Goal: Task Accomplishment & Management: Use online tool/utility

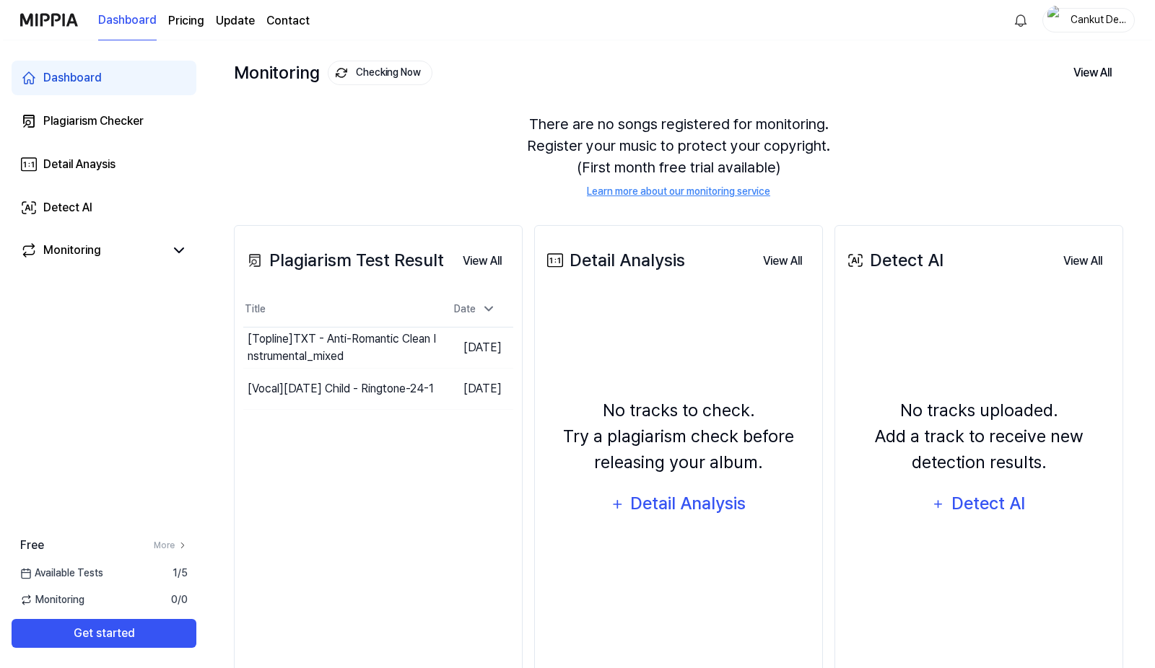
scroll to position [72, 0]
click at [674, 507] on div "Detail Analysis" at bounding box center [686, 502] width 118 height 27
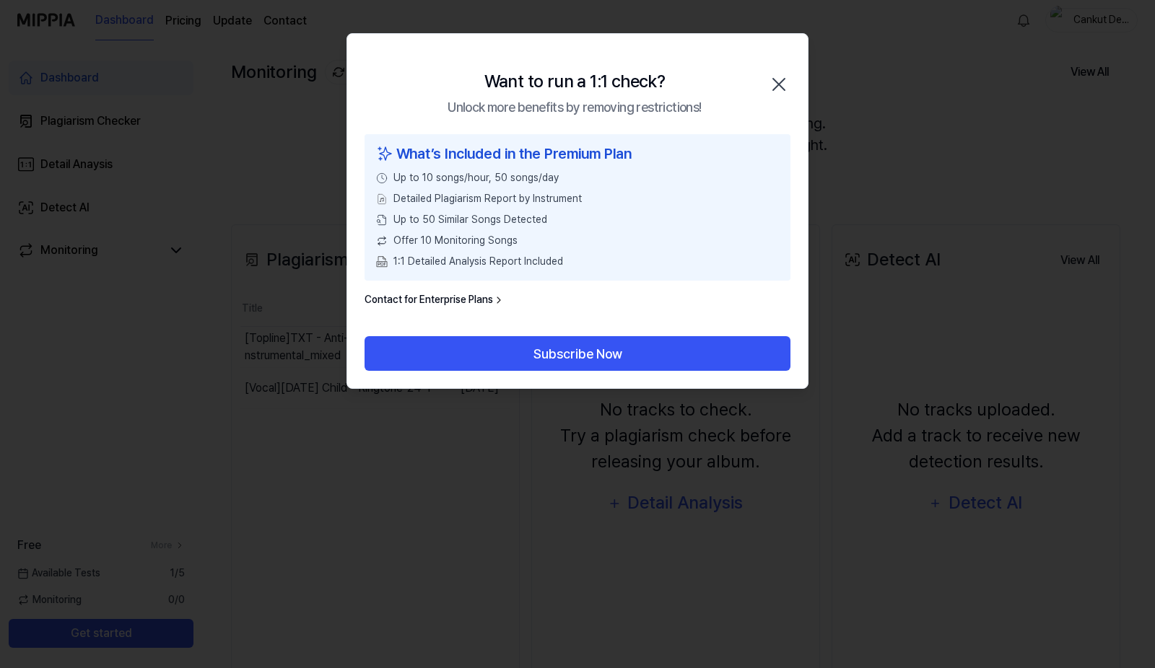
click at [494, 303] on icon at bounding box center [499, 301] width 12 height 12
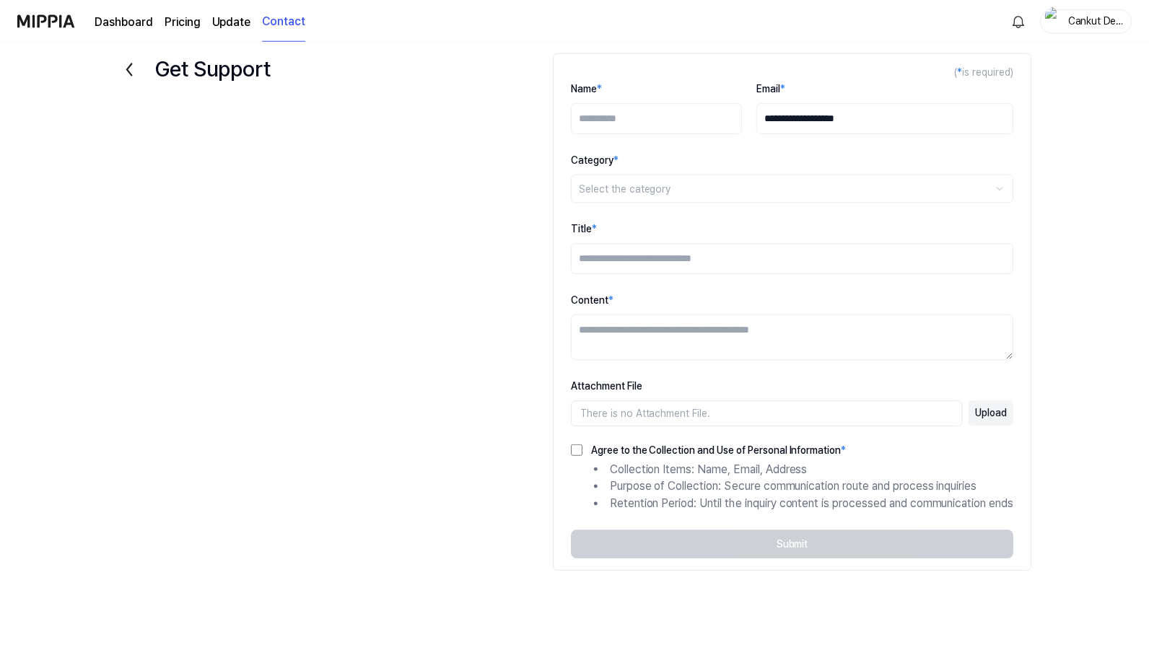
scroll to position [14, 0]
click at [127, 70] on icon at bounding box center [126, 68] width 23 height 23
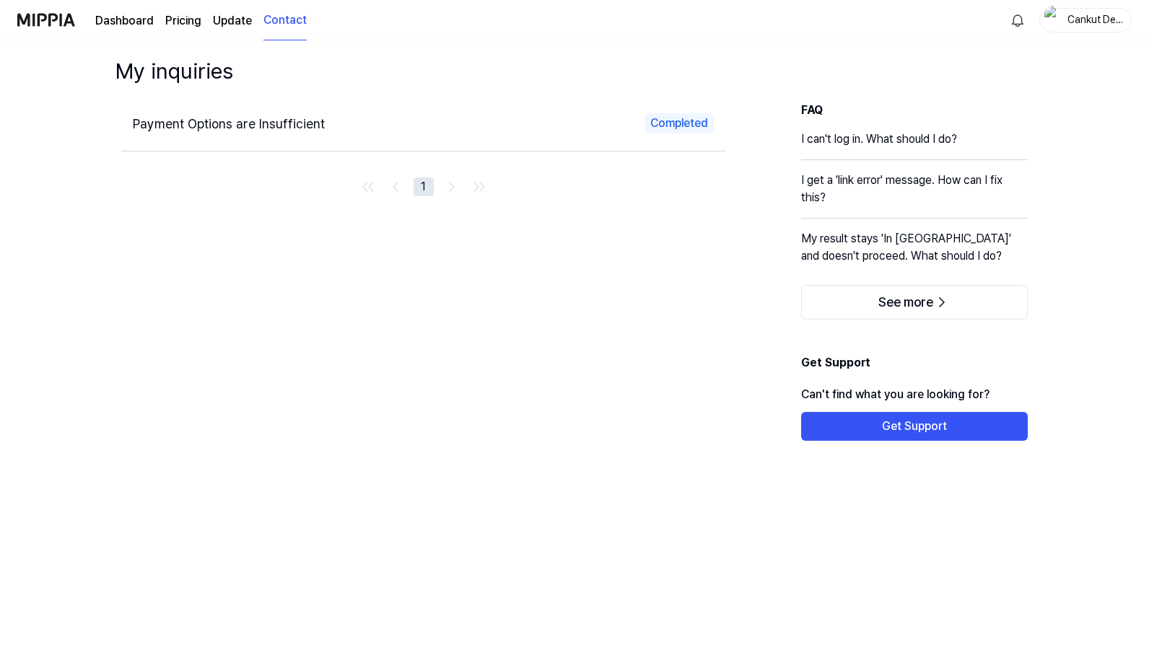
click at [241, 29] on div "Dashboard Pricing Update Contact" at bounding box center [201, 20] width 212 height 40
click at [237, 21] on link "Update" at bounding box center [232, 20] width 39 height 17
click at [196, 23] on page\) "Pricing" at bounding box center [183, 20] width 36 height 17
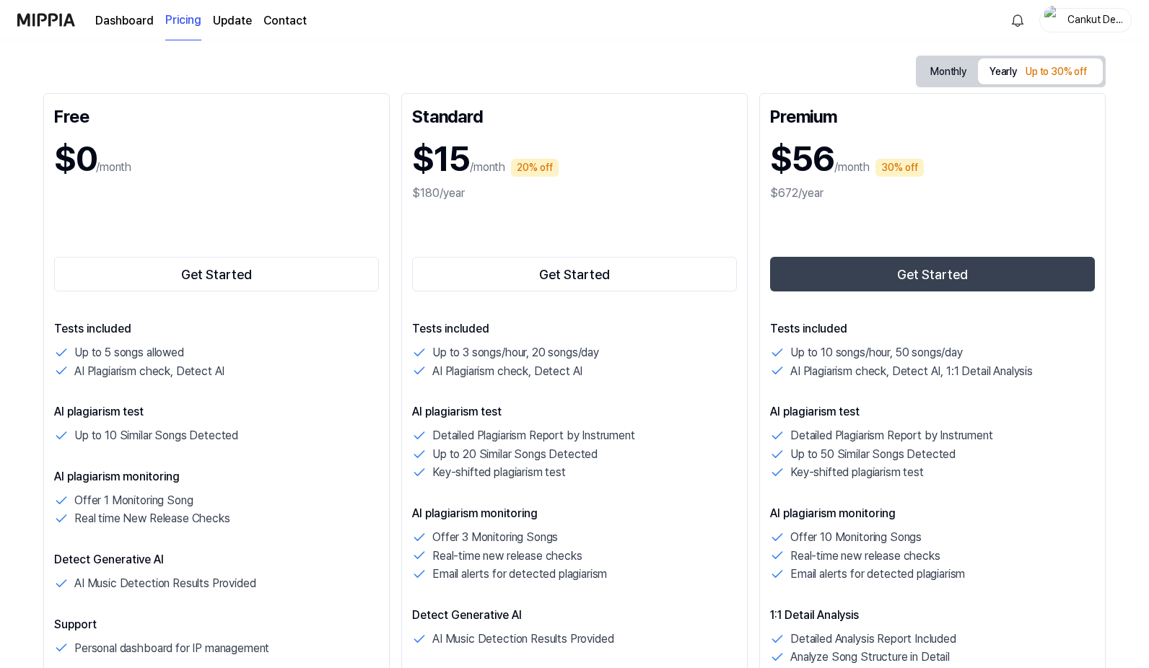
scroll to position [144, 0]
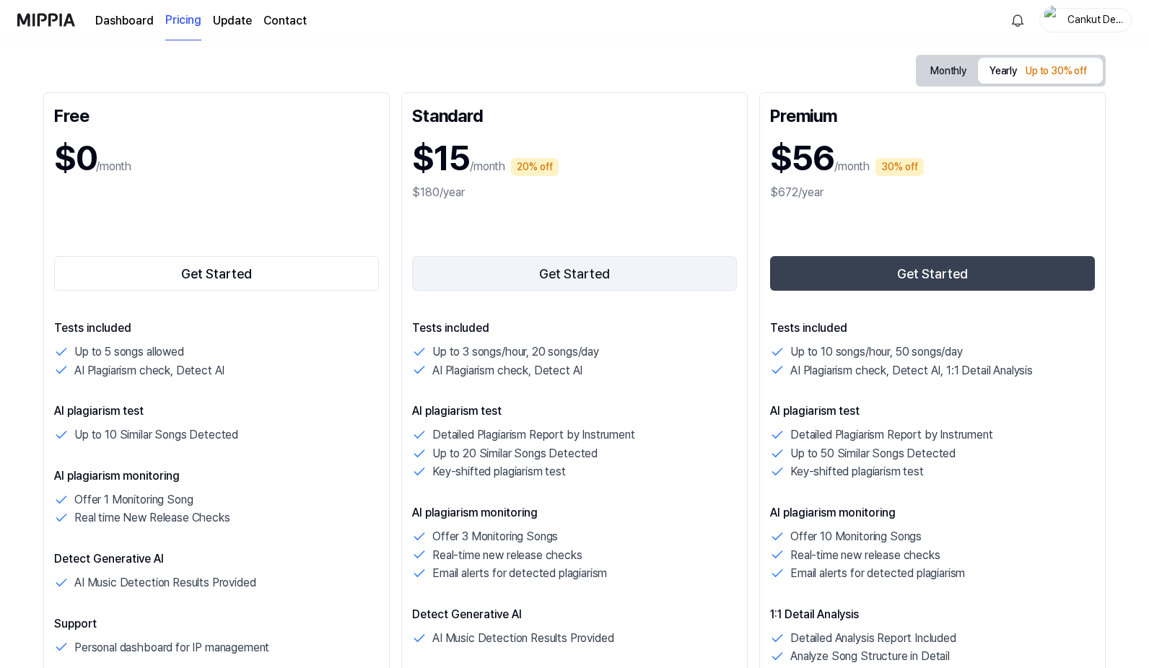
click at [463, 273] on button "Get Started" at bounding box center [574, 273] width 325 height 35
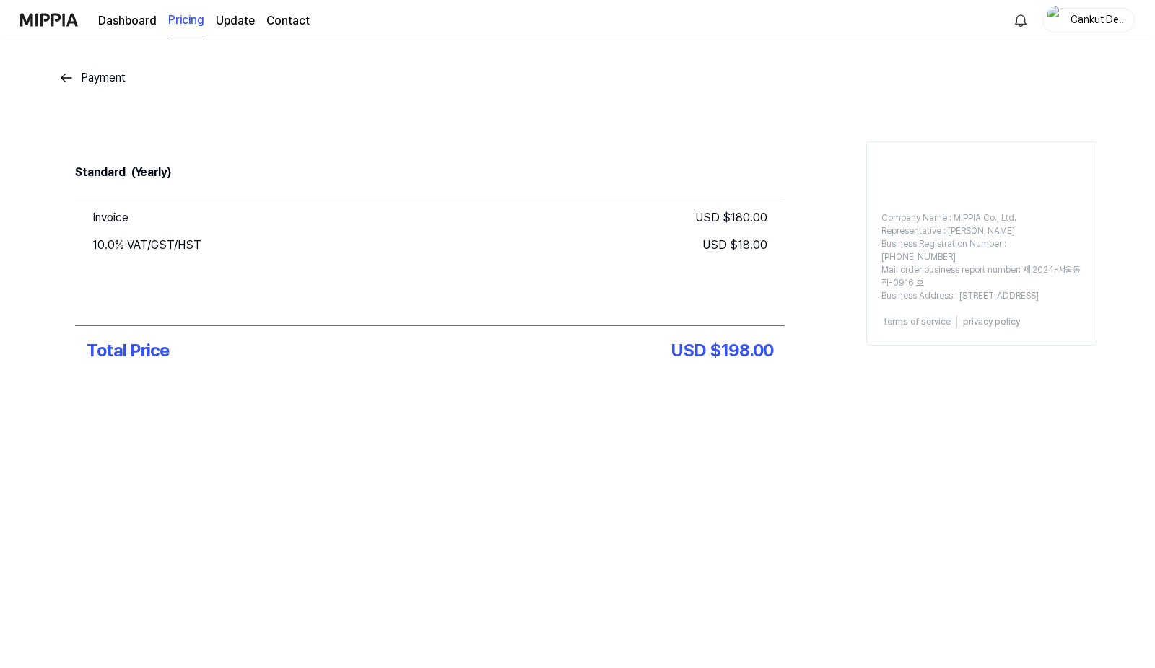
scroll to position [0, 0]
click at [74, 75] on img at bounding box center [66, 77] width 17 height 17
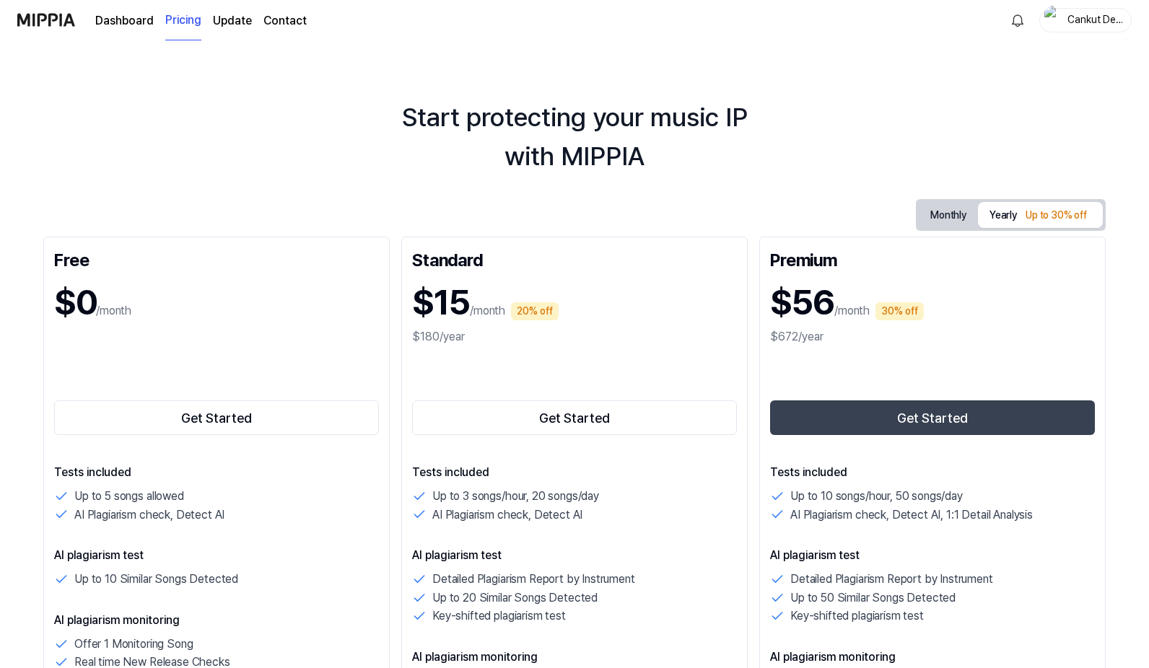
click at [921, 215] on button "Monthly" at bounding box center [948, 215] width 59 height 27
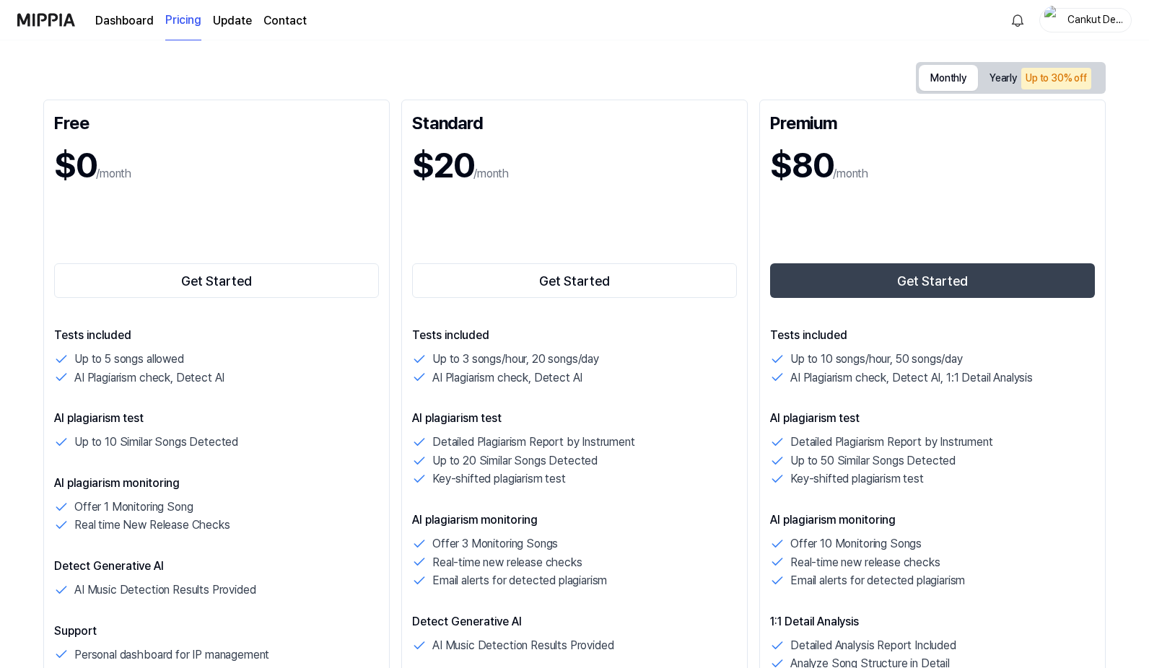
scroll to position [144, 0]
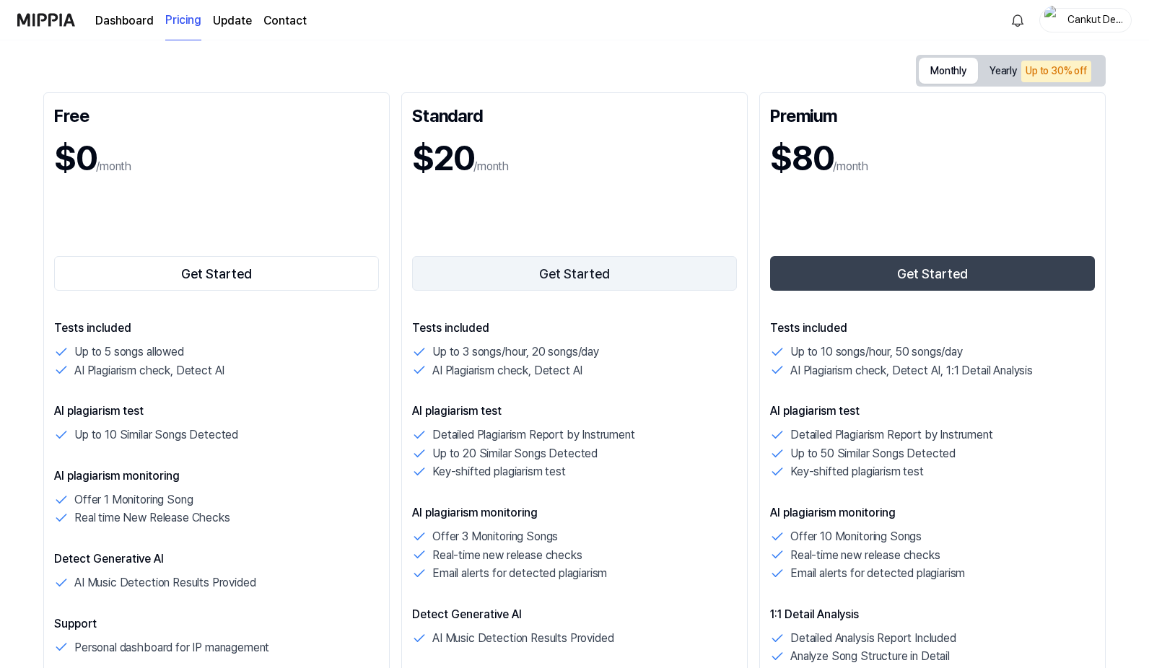
click at [587, 267] on button "Get Started" at bounding box center [574, 273] width 325 height 35
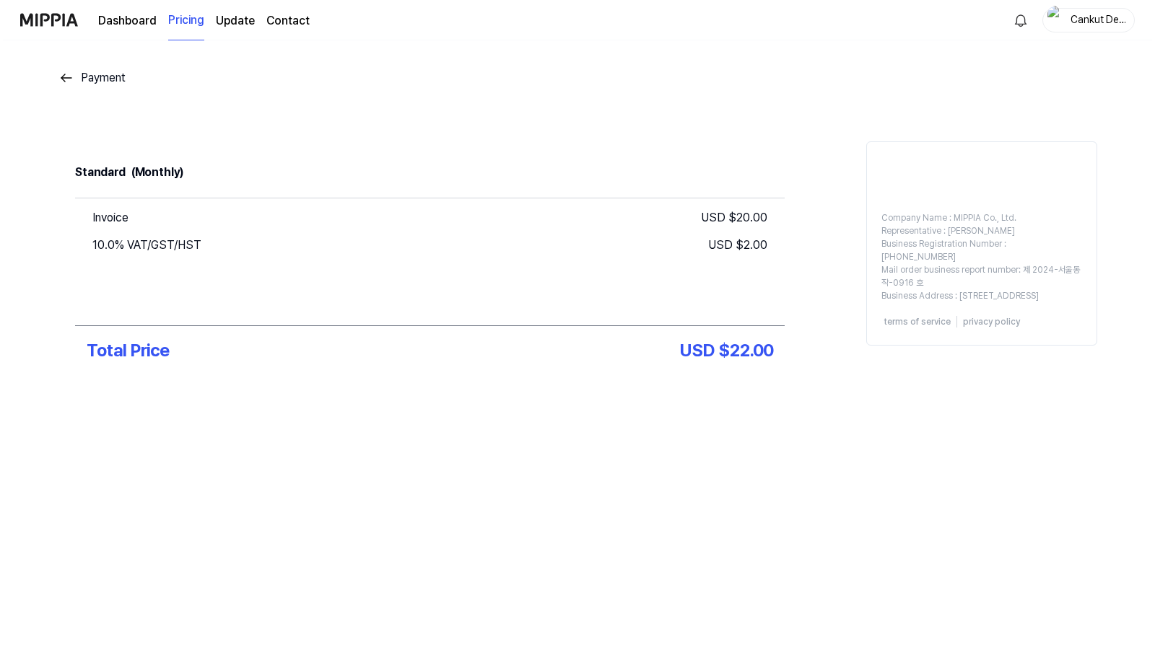
scroll to position [0, 0]
click at [70, 73] on img at bounding box center [66, 77] width 17 height 17
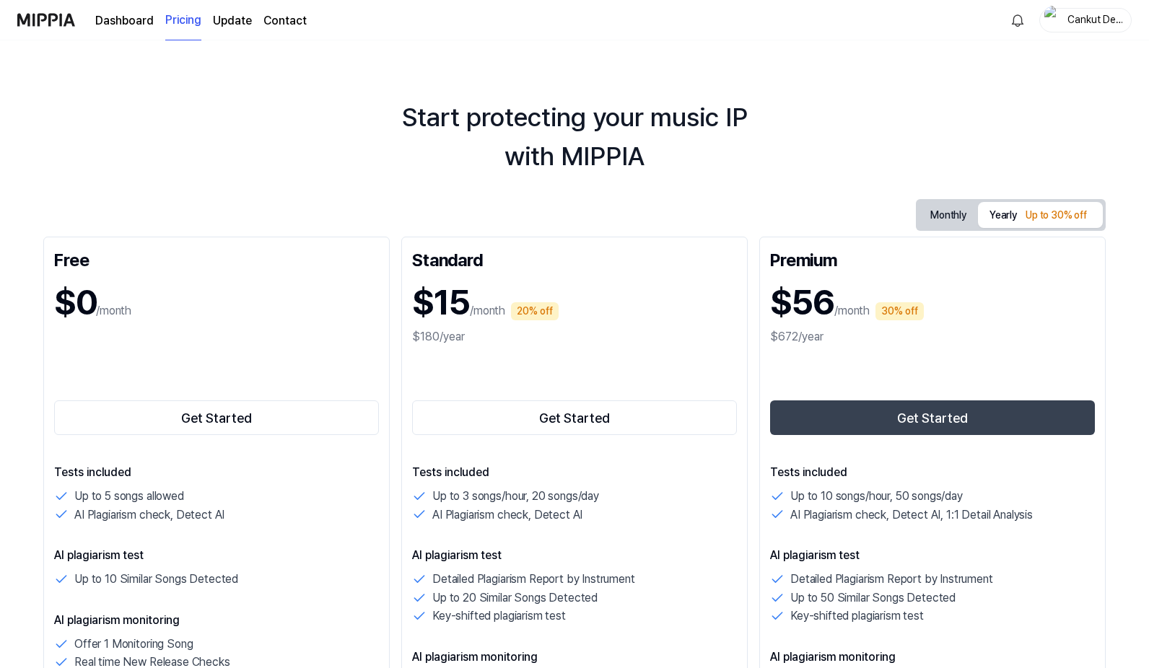
click at [224, 23] on link "Update" at bounding box center [232, 20] width 39 height 17
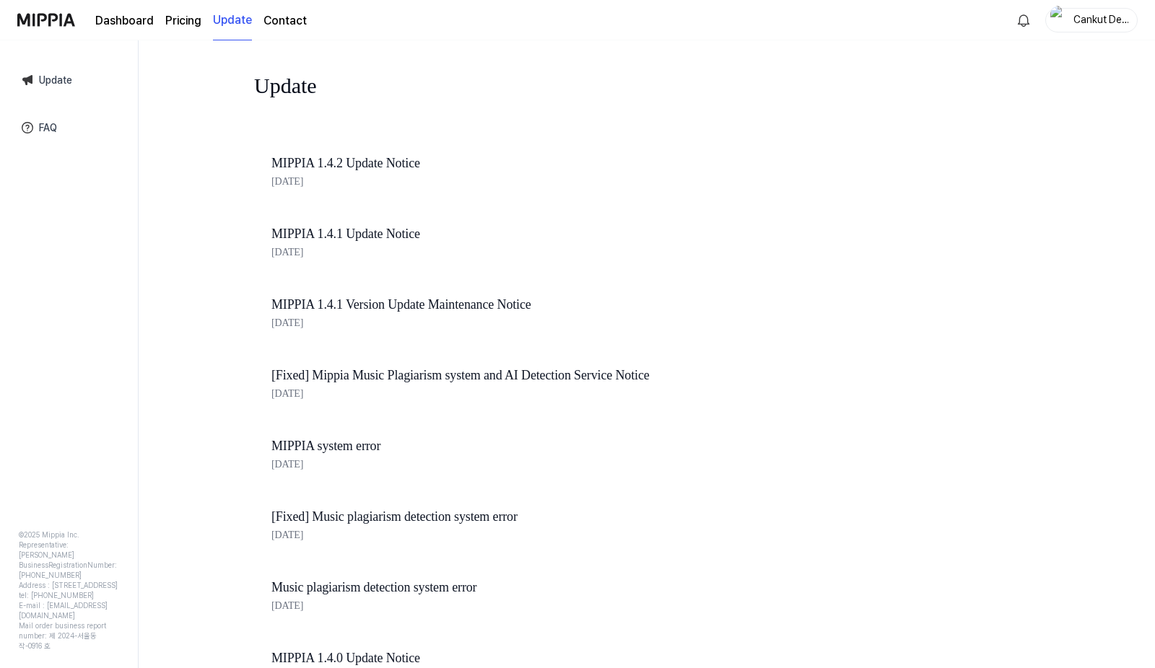
click at [183, 21] on page\) "Pricing" at bounding box center [183, 20] width 36 height 17
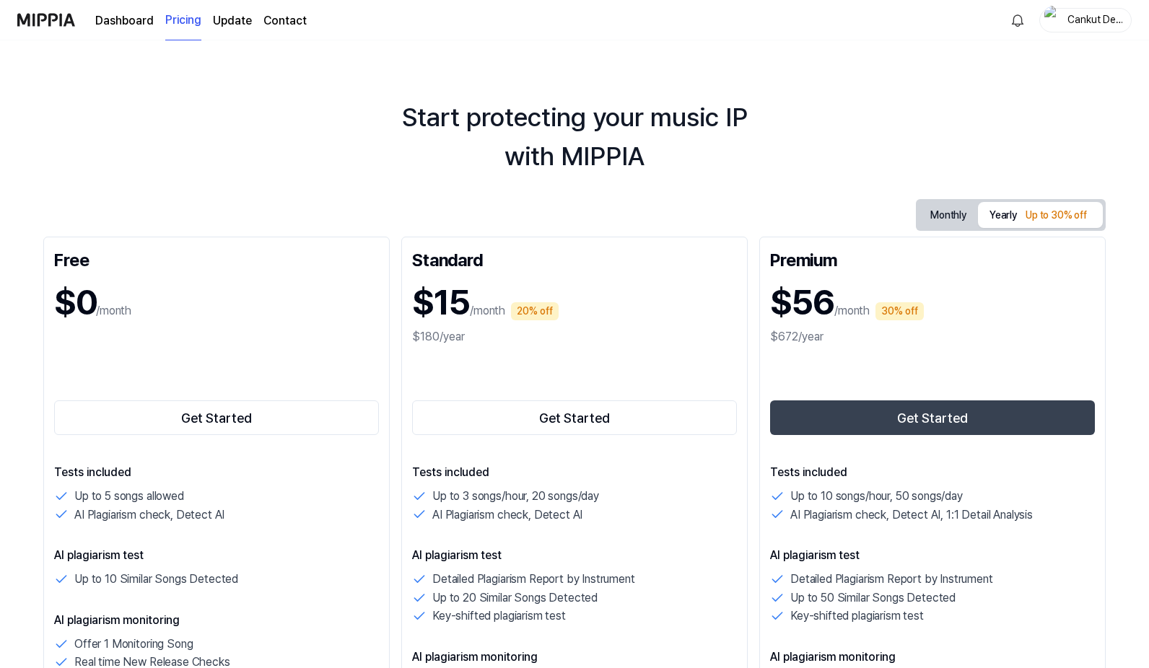
click at [145, 21] on link "Dashboard" at bounding box center [124, 20] width 58 height 17
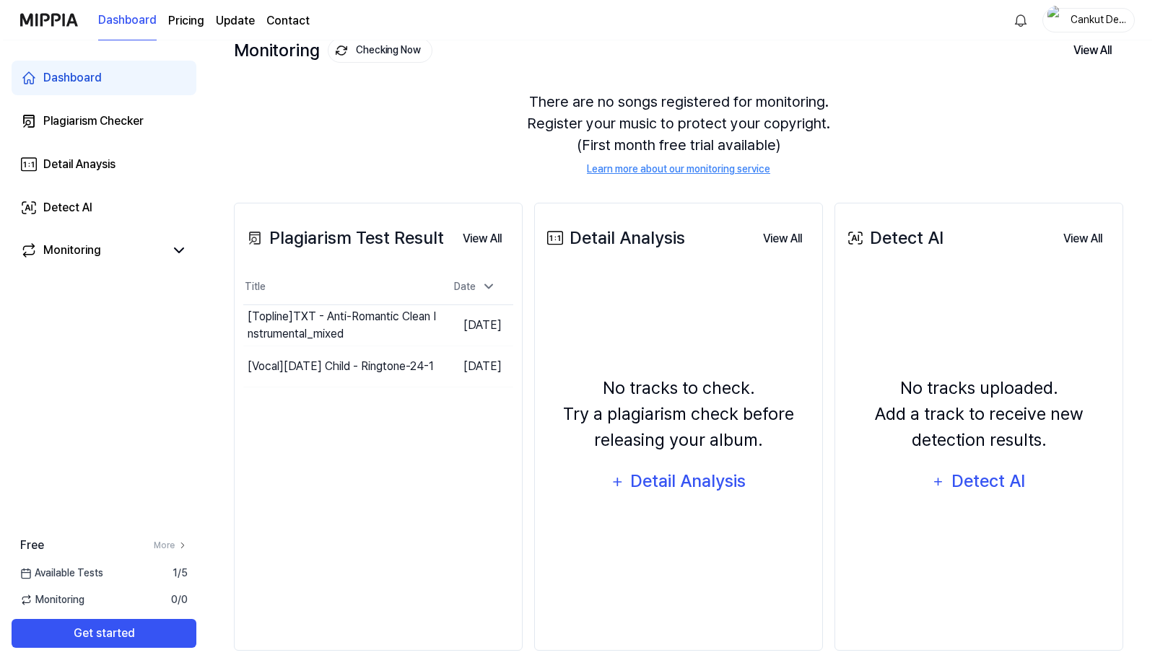
scroll to position [105, 0]
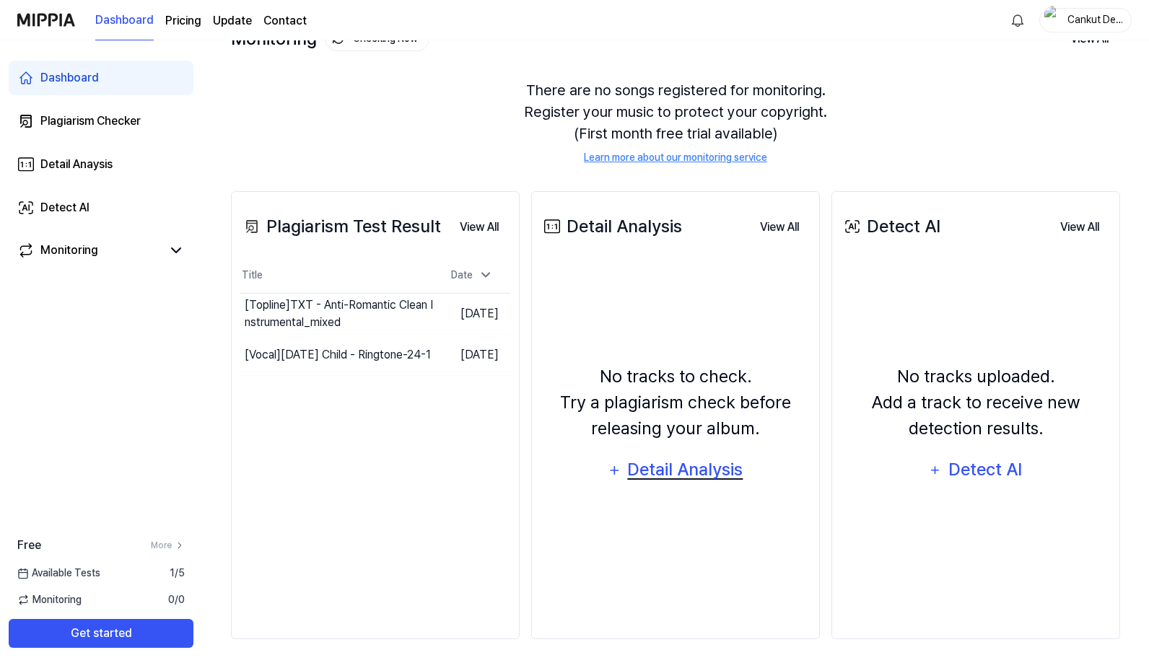
click at [615, 472] on icon "button" at bounding box center [614, 469] width 7 height 7
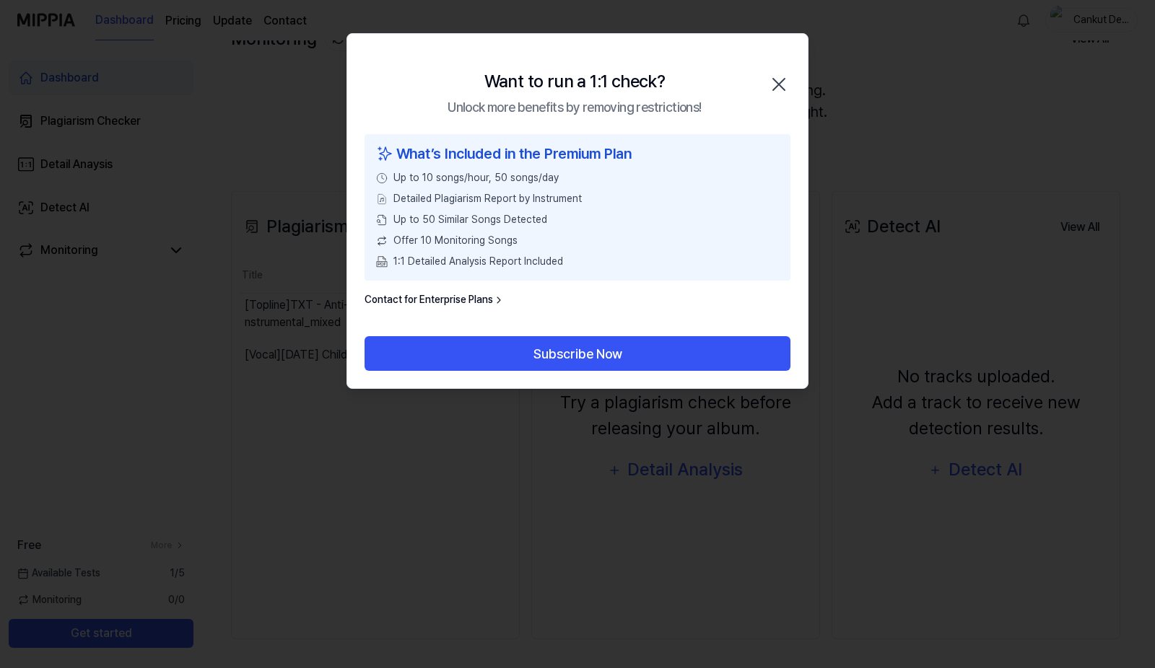
drag, startPoint x: 548, startPoint y: 198, endPoint x: 566, endPoint y: 175, distance: 29.3
click at [548, 198] on span "Detailed Plagiarism Report by Instrument" at bounding box center [487, 198] width 188 height 15
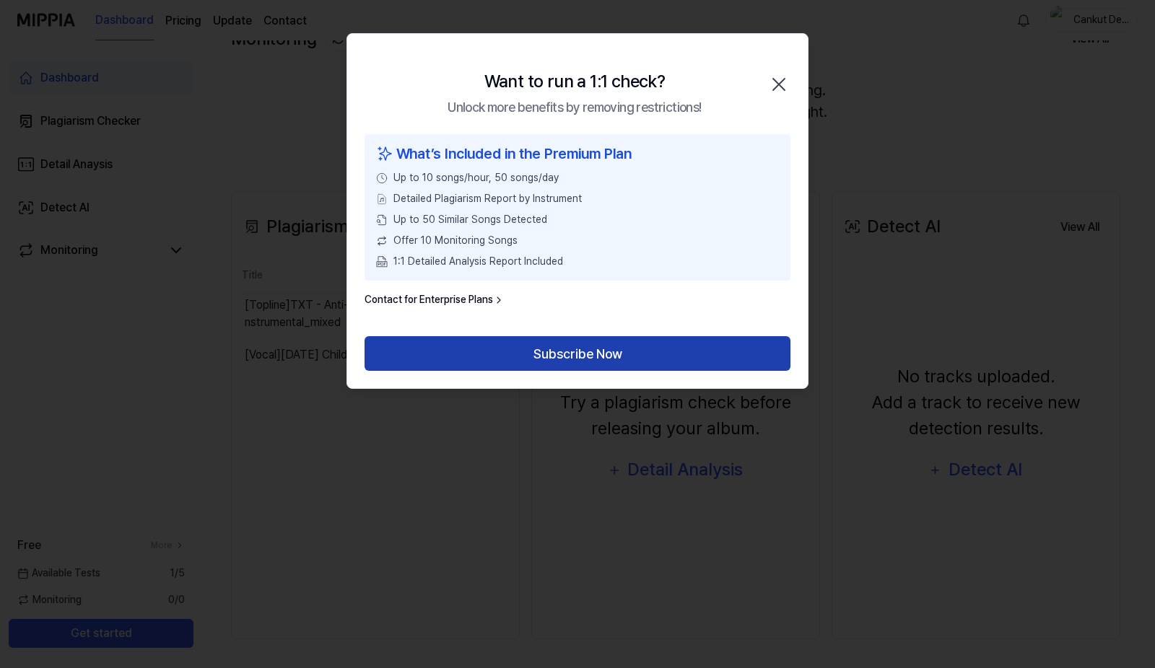
click at [551, 354] on button "Subscribe Now" at bounding box center [578, 353] width 426 height 35
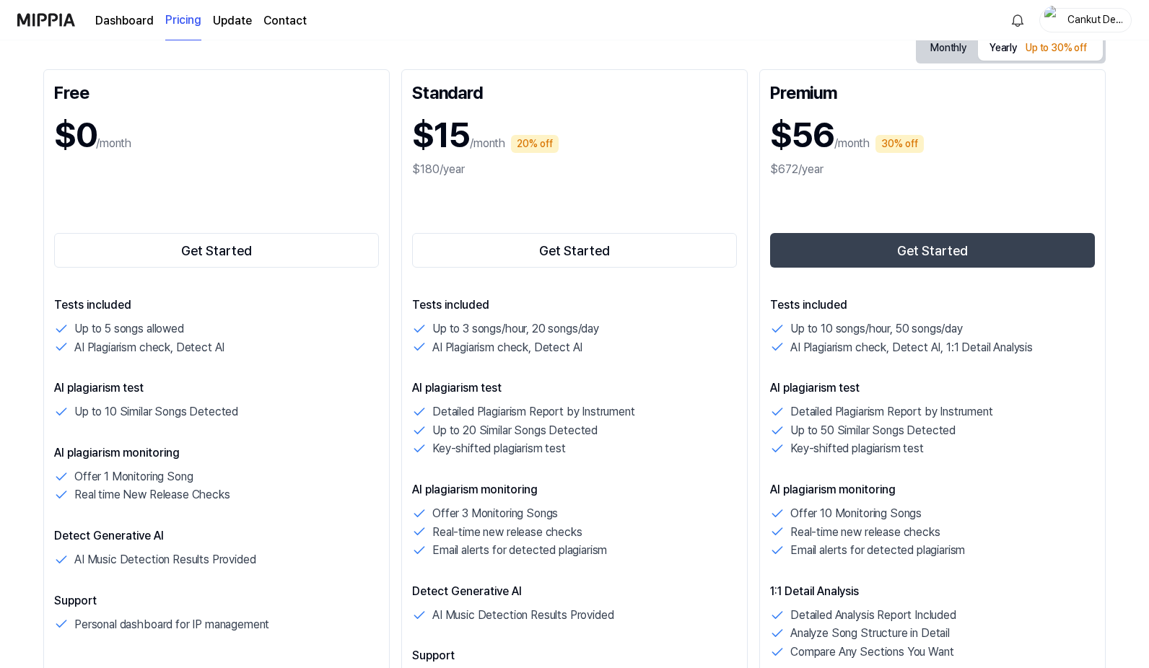
scroll to position [144, 0]
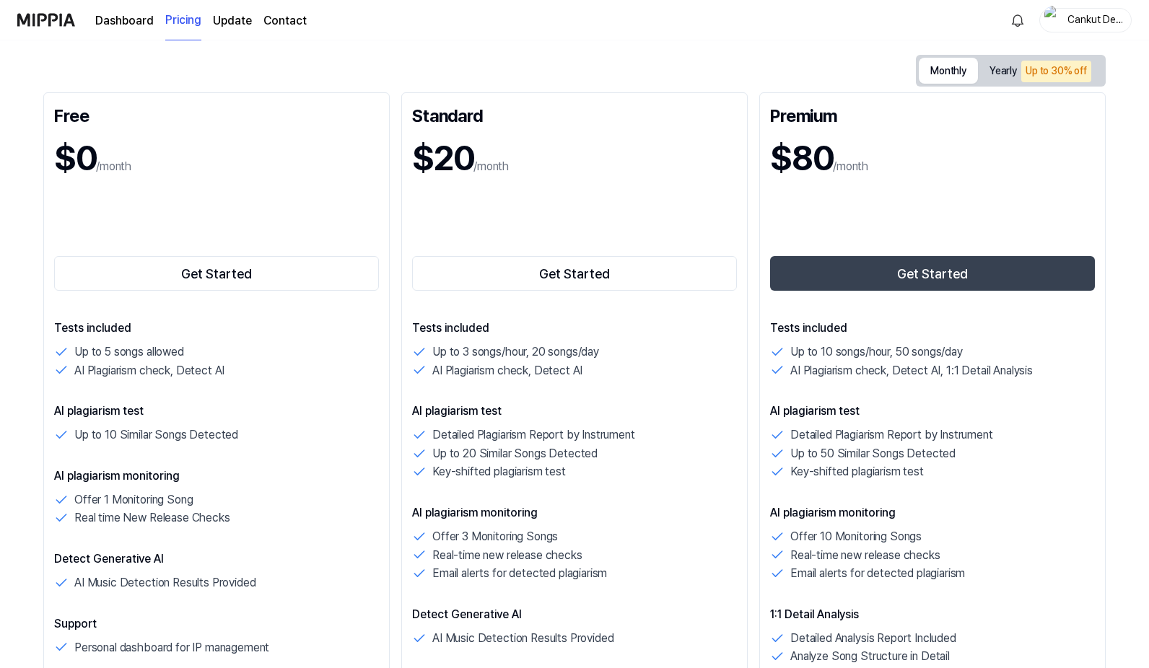
click at [941, 83] on button "Monthly" at bounding box center [948, 71] width 59 height 26
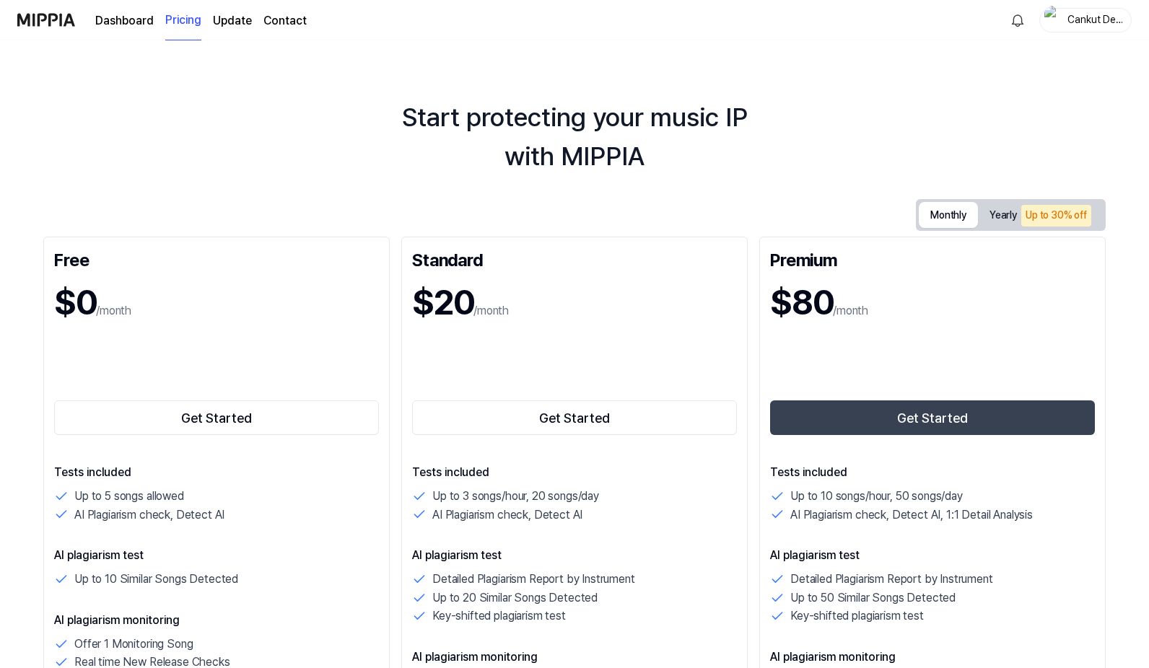
click at [113, 10] on div "Dashboard Pricing Update Contact" at bounding box center [201, 20] width 212 height 40
click at [118, 17] on link "Dashboard" at bounding box center [124, 20] width 58 height 17
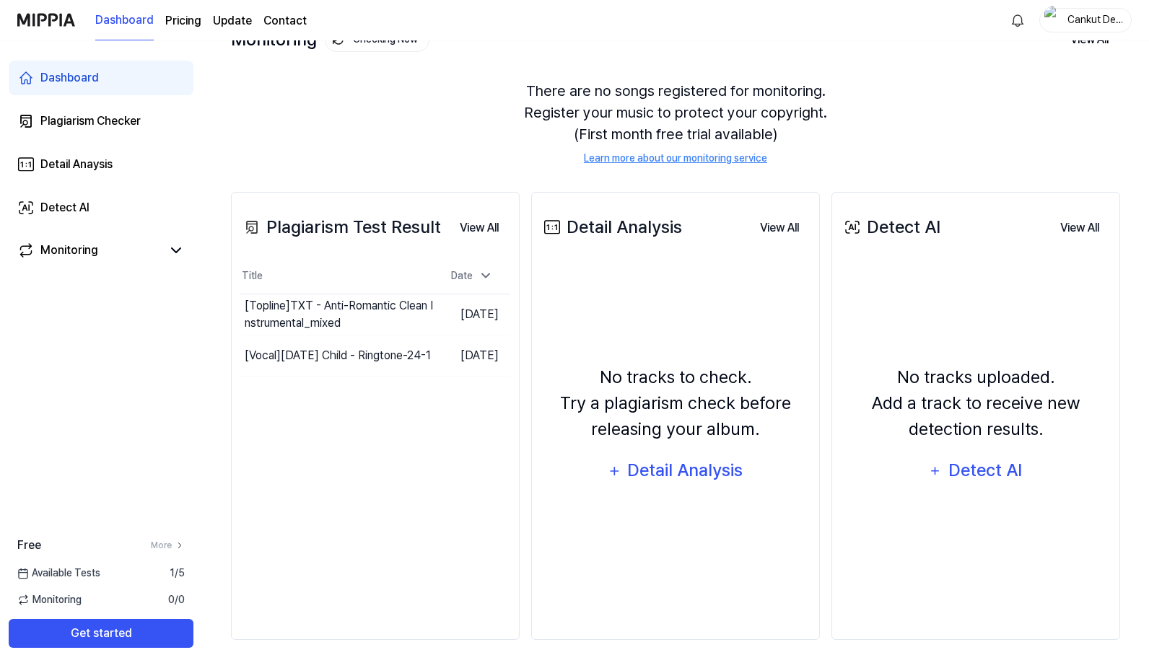
scroll to position [105, 0]
click at [165, 548] on link "More" at bounding box center [168, 545] width 34 height 13
click at [170, 576] on span "1 / 5" at bounding box center [177, 573] width 15 height 15
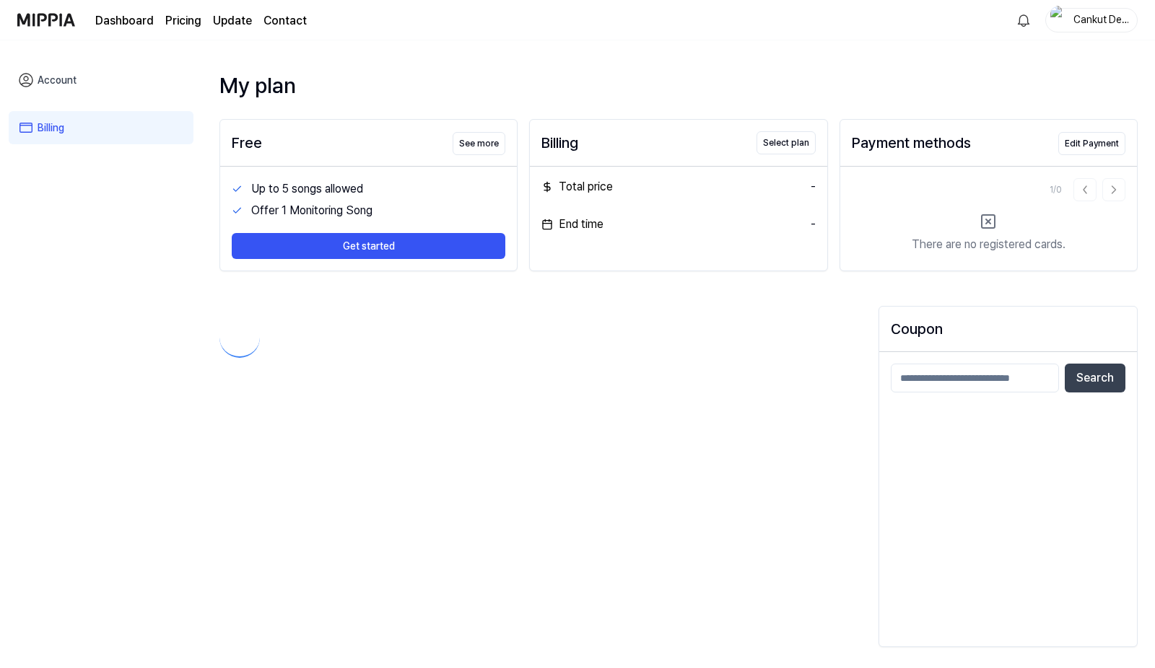
click at [168, 576] on div "Account Billing" at bounding box center [101, 355] width 202 height 631
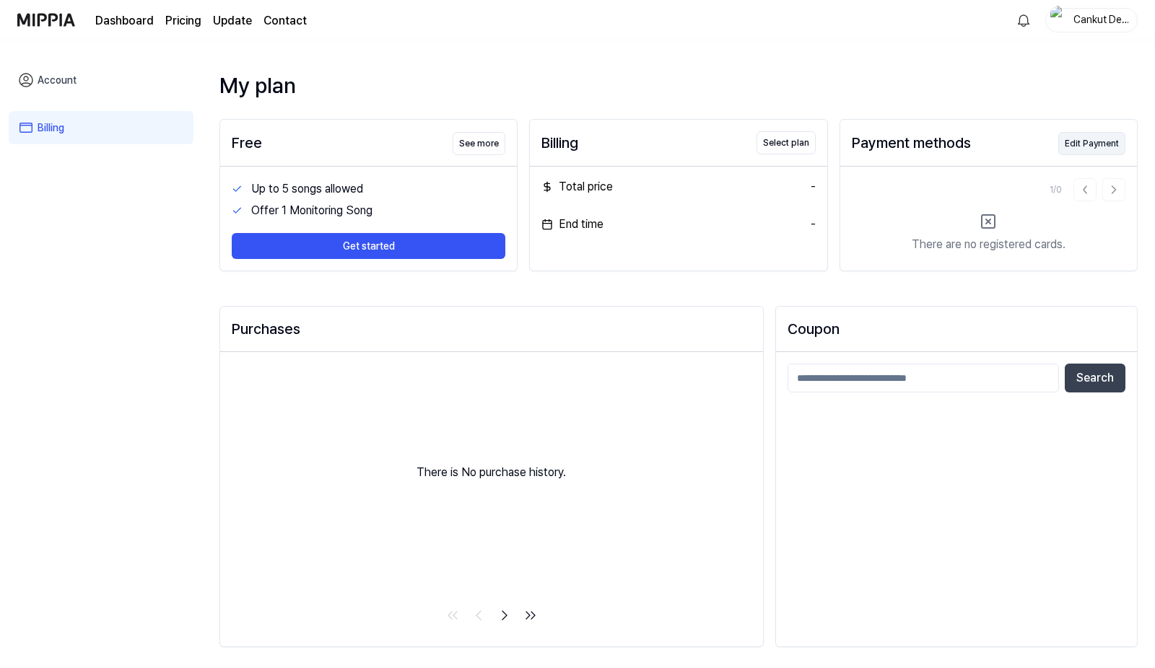
click at [1088, 149] on button "Edit Payment" at bounding box center [1091, 143] width 67 height 23
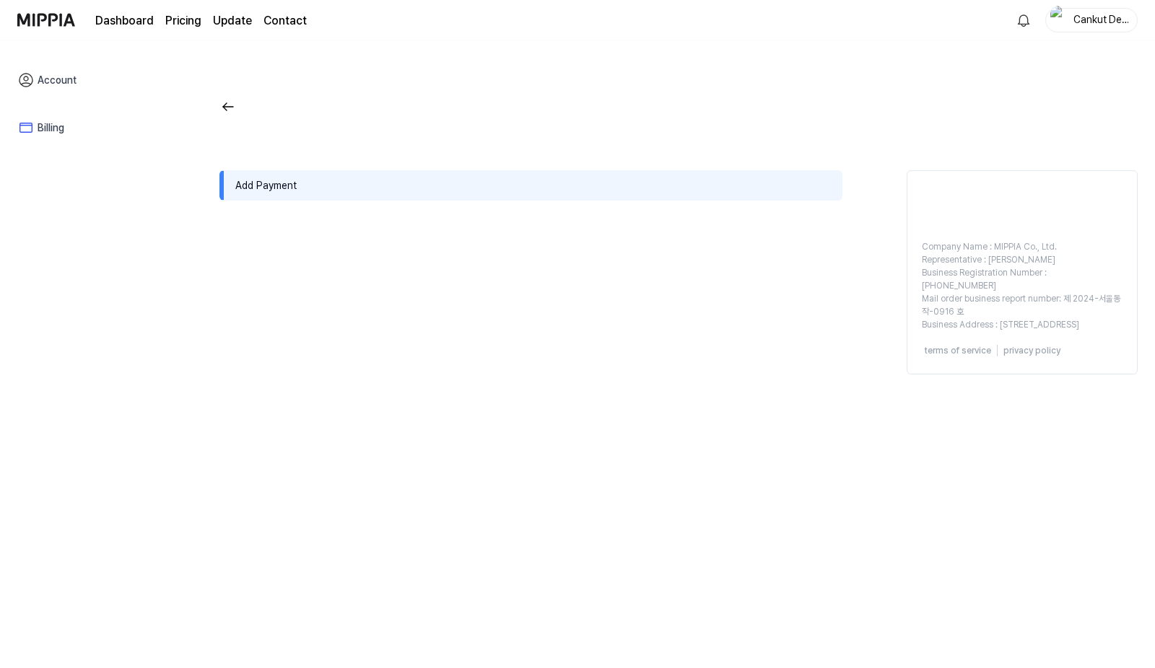
click at [260, 183] on div "Add Payment" at bounding box center [530, 185] width 623 height 30
click at [423, 191] on div "Add Payment" at bounding box center [530, 185] width 623 height 30
click at [39, 86] on link "Account" at bounding box center [101, 80] width 185 height 33
click at [102, 22] on link "Dashboard" at bounding box center [124, 20] width 58 height 17
click at [110, 20] on link "Dashboard" at bounding box center [124, 20] width 58 height 17
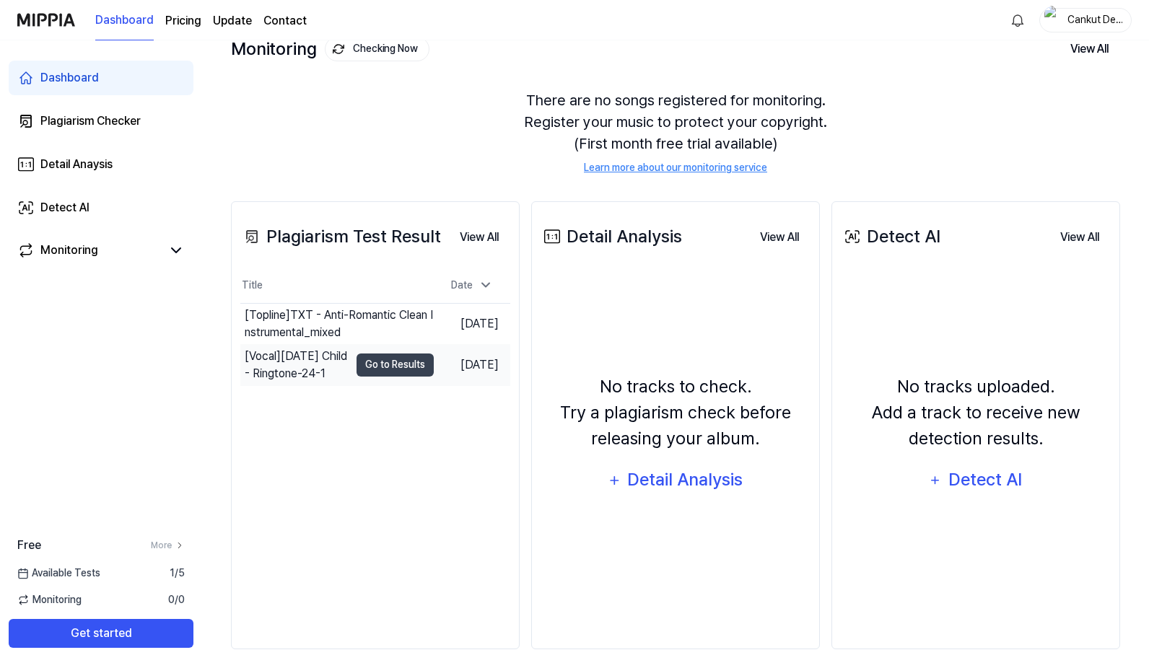
scroll to position [105, 0]
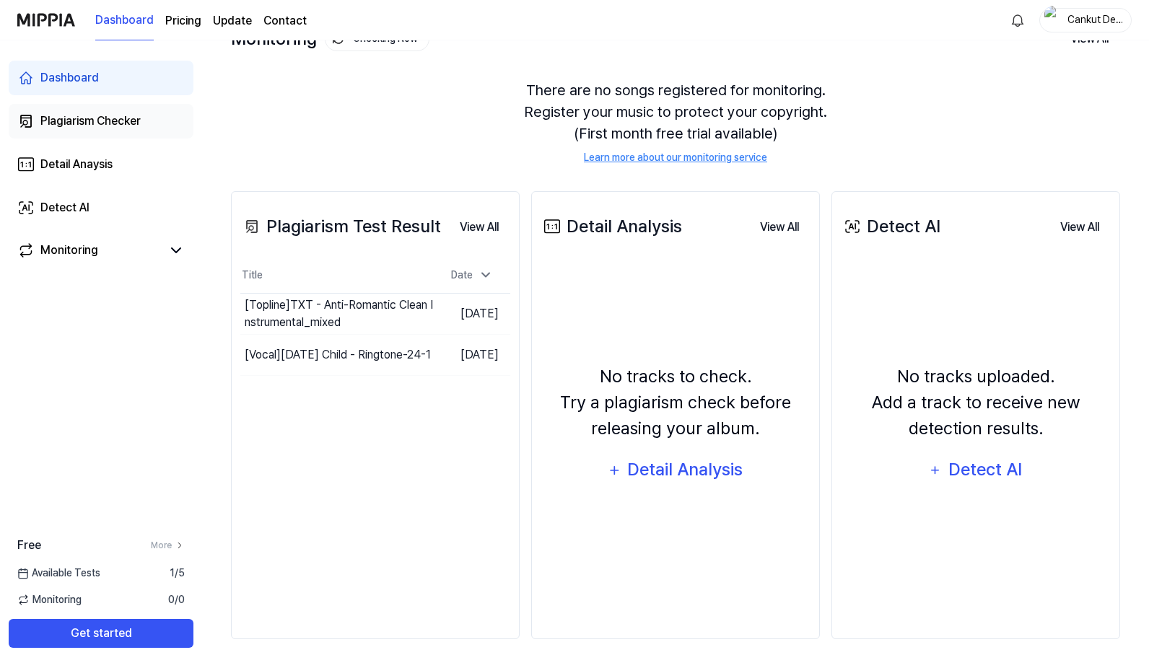
click at [84, 121] on div "Plagiarism Checker" at bounding box center [90, 121] width 100 height 17
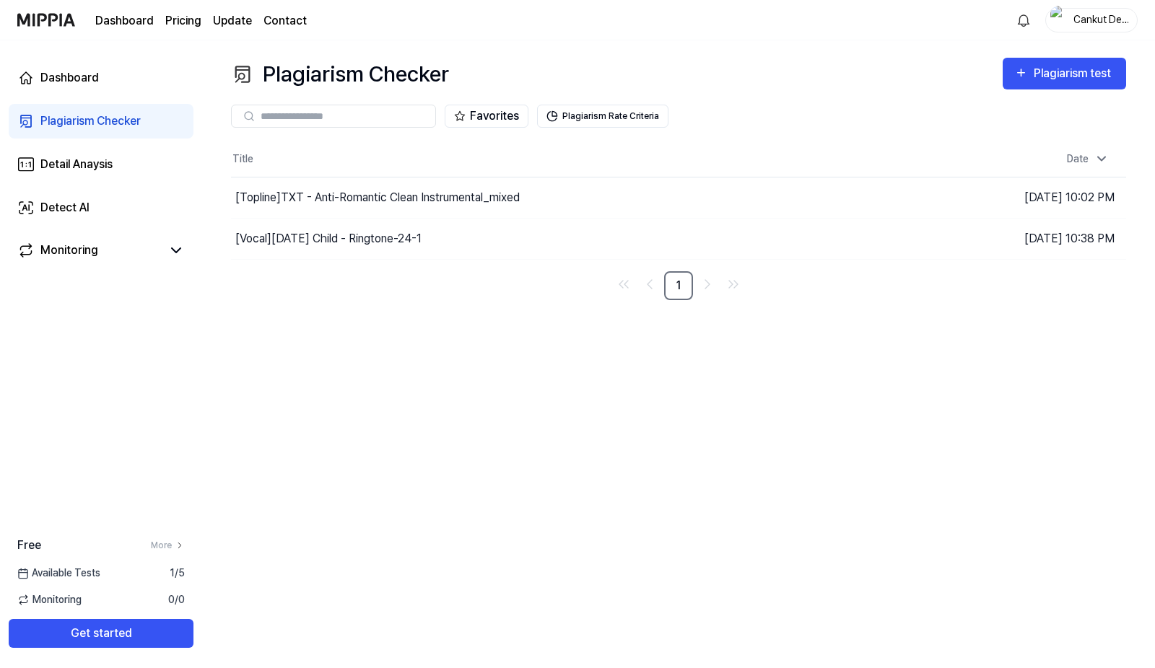
click at [99, 118] on div "Plagiarism Checker" at bounding box center [90, 121] width 100 height 17
click at [1015, 76] on icon "button" at bounding box center [1021, 72] width 14 height 17
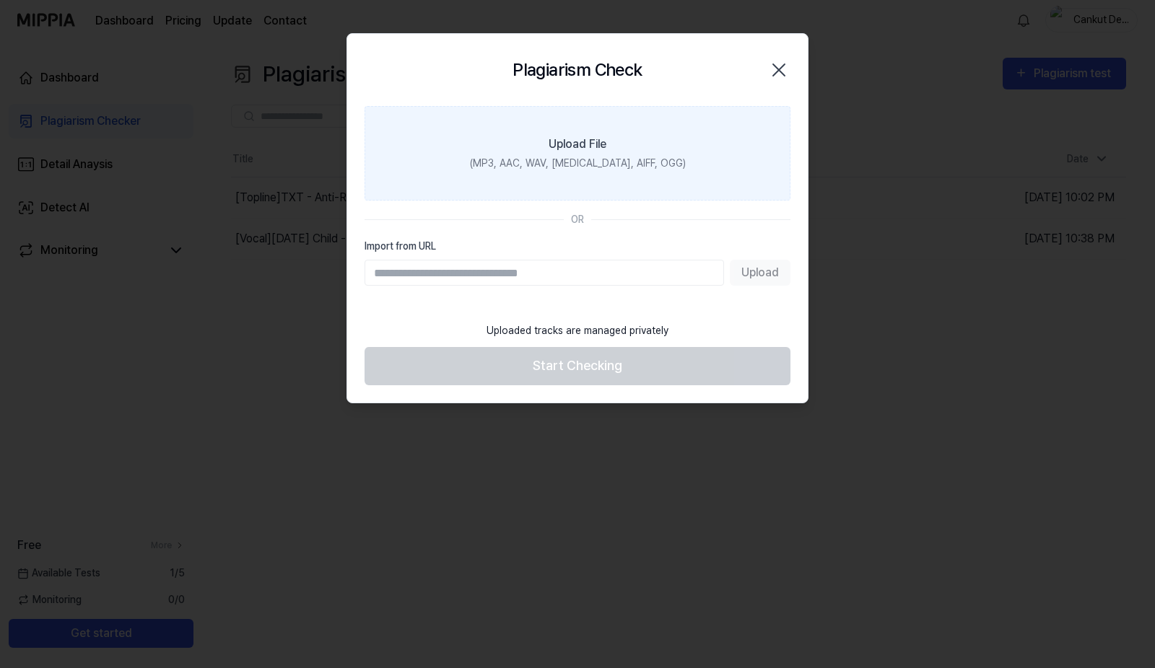
click at [583, 184] on label "Upload File (MP3, AAC, WAV, FLAC, AIFF, OGG)" at bounding box center [578, 153] width 426 height 95
click at [0, 0] on input "Upload File (MP3, AAC, WAV, FLAC, AIFF, OGG)" at bounding box center [0, 0] width 0 height 0
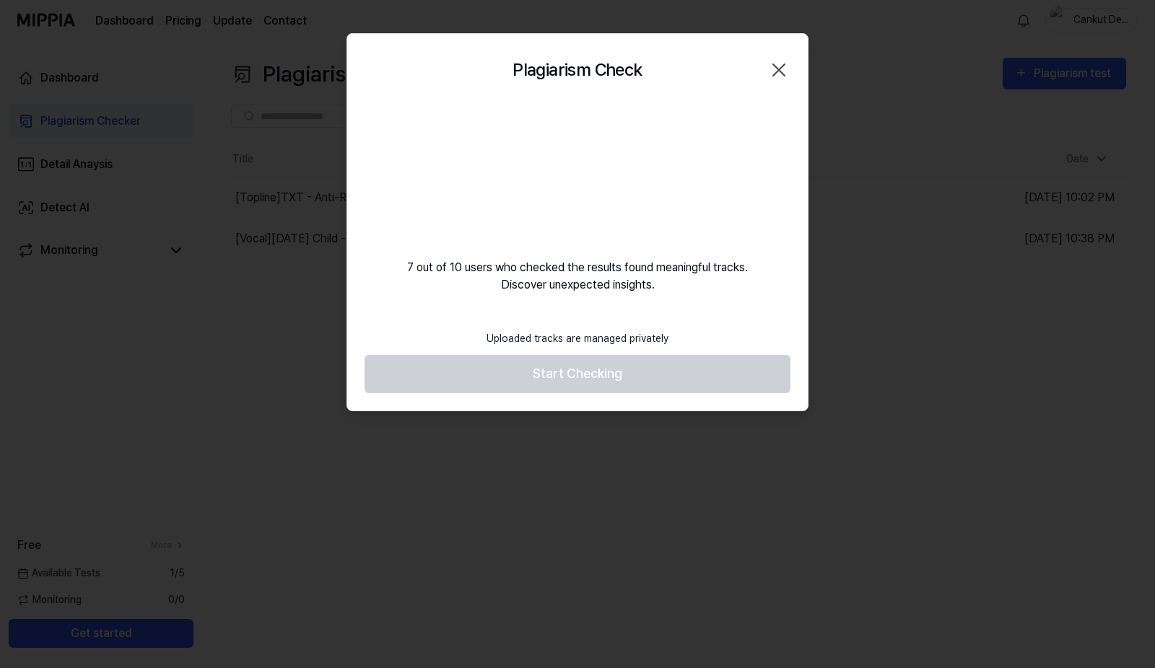
click at [783, 76] on icon "button" at bounding box center [778, 69] width 23 height 23
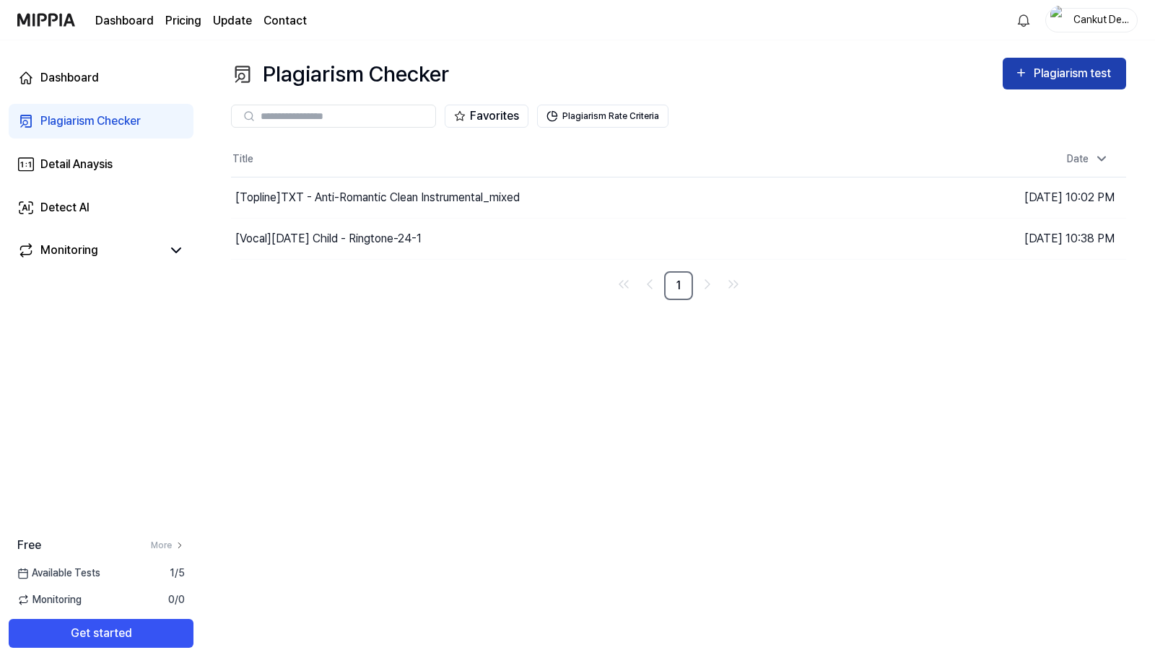
click at [1068, 80] on div "Plagiarism test" at bounding box center [1074, 73] width 81 height 19
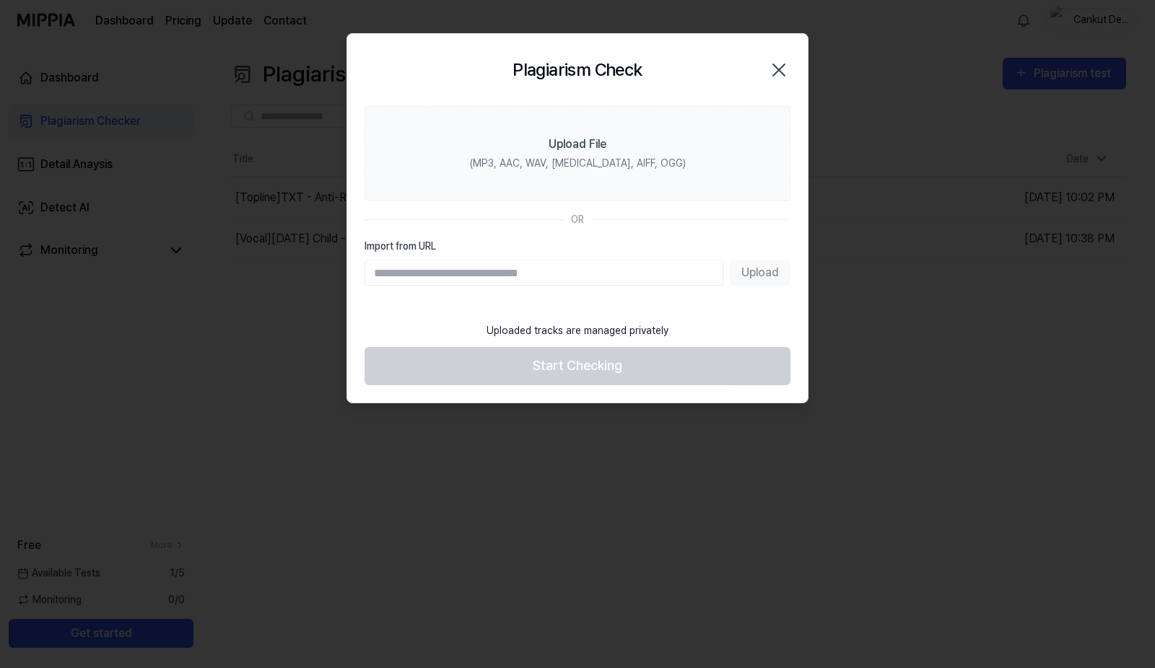
click at [609, 274] on input "Import from URL" at bounding box center [544, 273] width 359 height 26
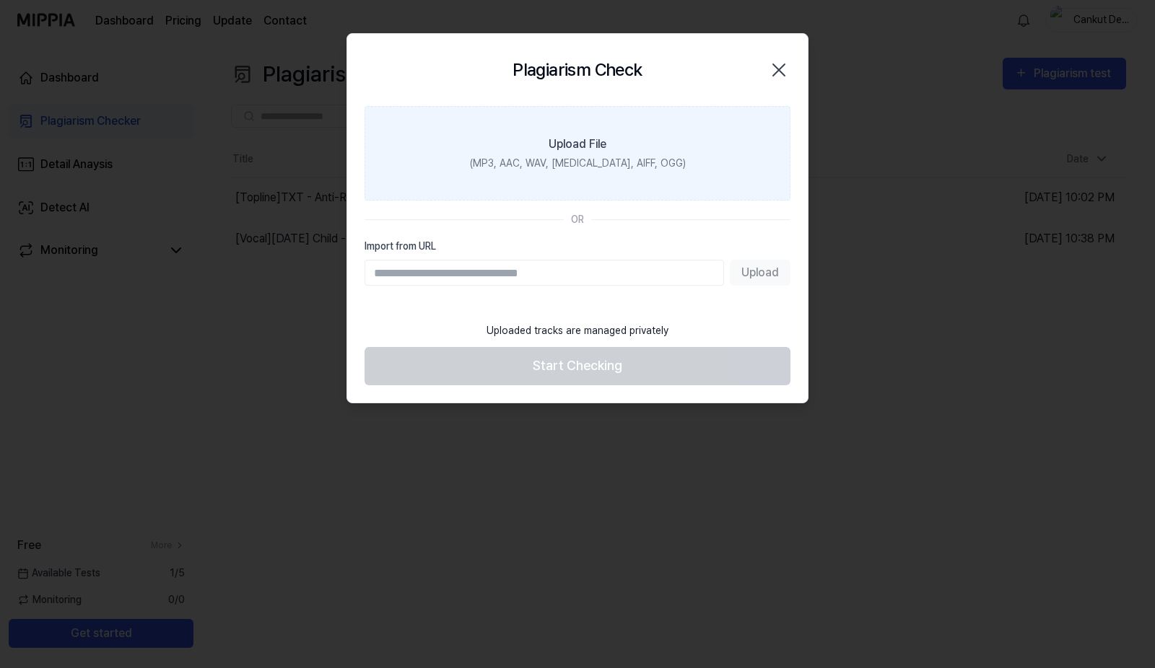
click at [606, 161] on div "(MP3, AAC, WAV, FLAC, AIFF, OGG)" at bounding box center [578, 163] width 216 height 15
click at [0, 0] on input "Upload File (MP3, AAC, WAV, FLAC, AIFF, OGG)" at bounding box center [0, 0] width 0 height 0
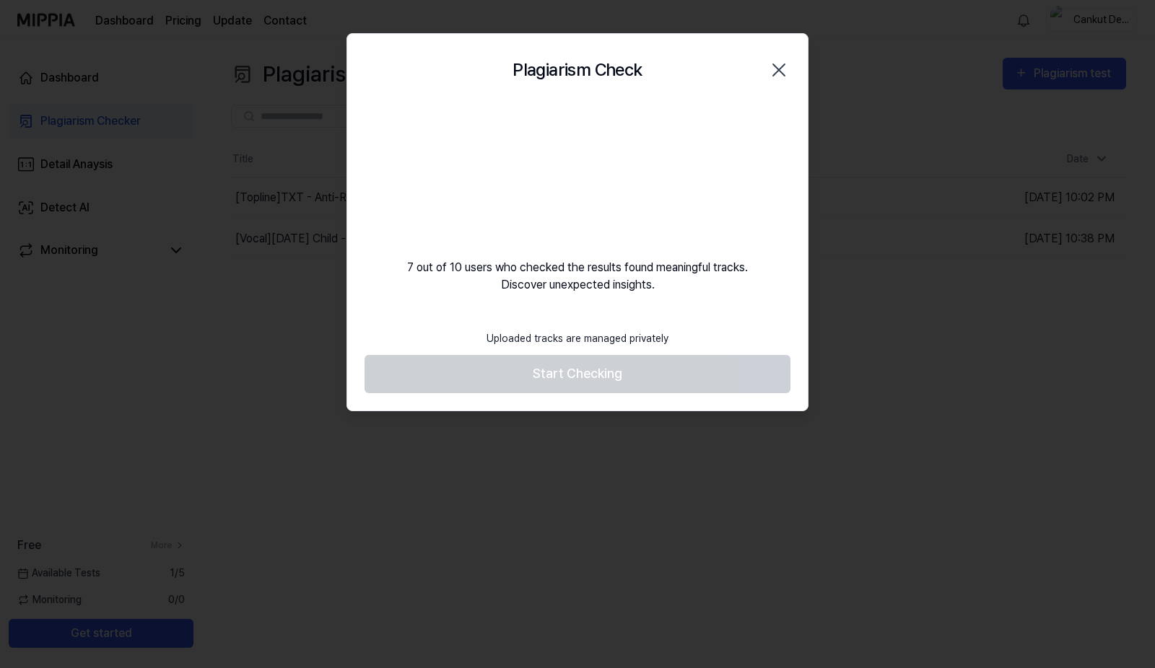
click at [570, 158] on video at bounding box center [577, 175] width 139 height 139
click at [623, 154] on video at bounding box center [577, 175] width 139 height 139
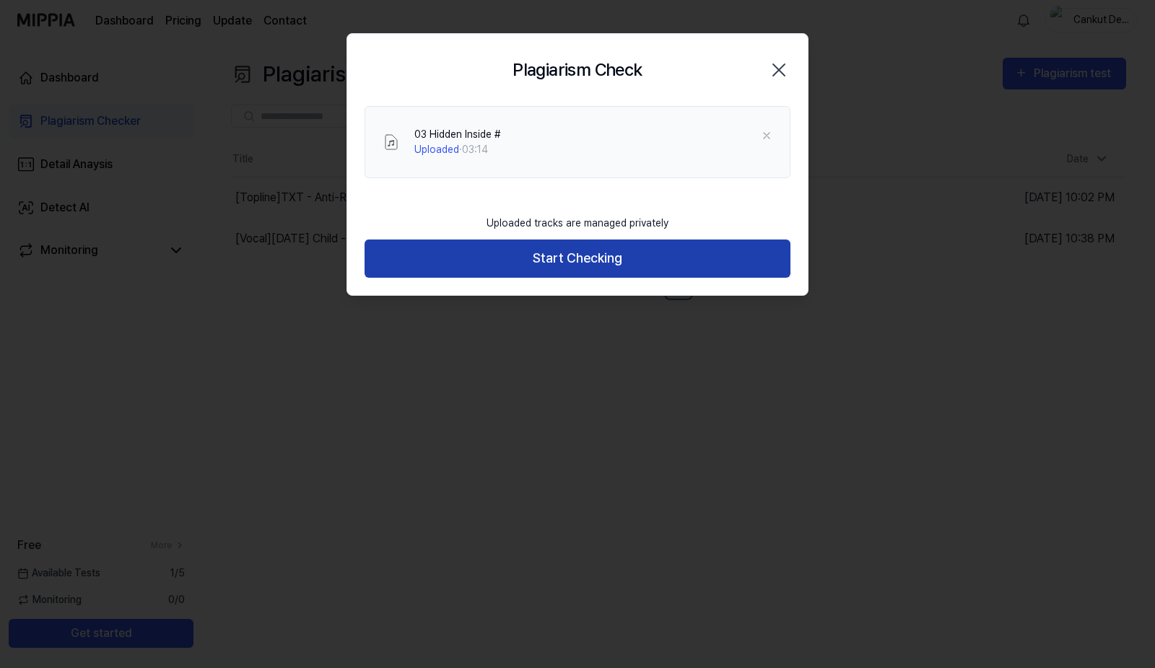
click at [615, 258] on button "Start Checking" at bounding box center [578, 259] width 426 height 38
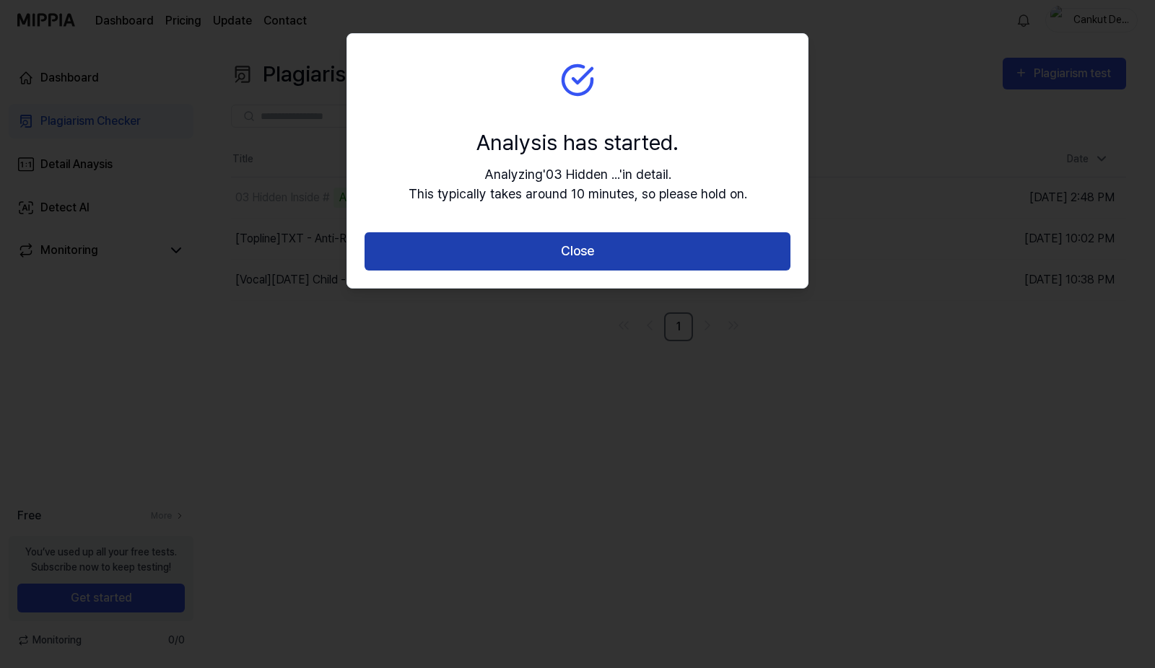
click at [655, 262] on button "Close" at bounding box center [578, 251] width 426 height 38
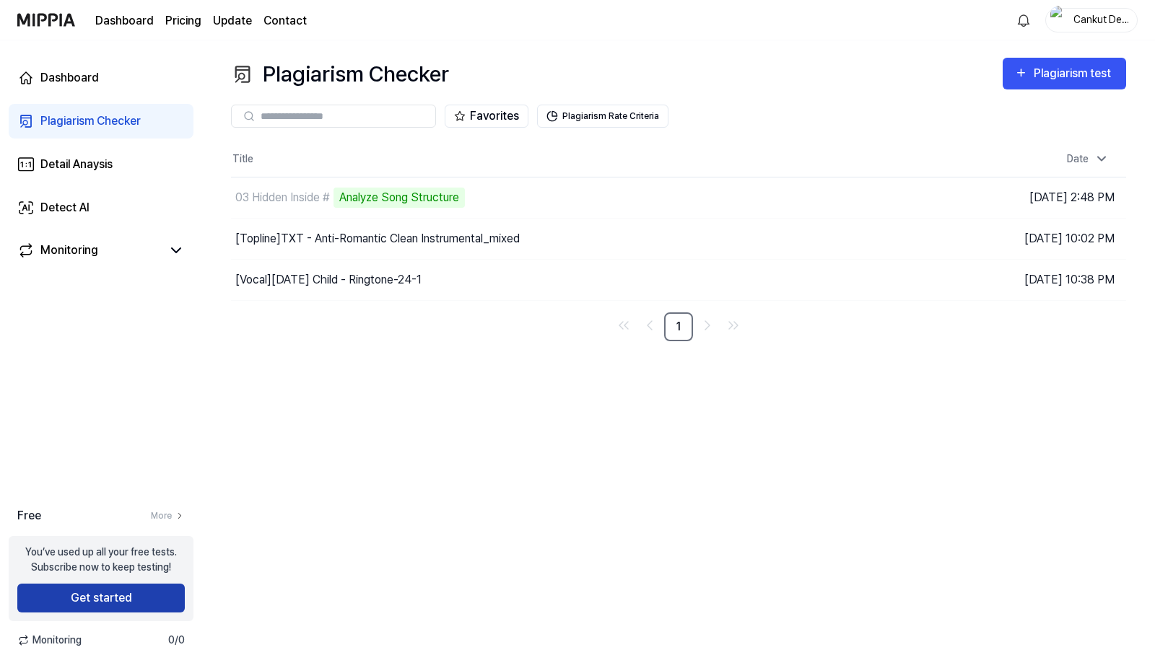
click at [134, 592] on button "Get started" at bounding box center [100, 598] width 167 height 29
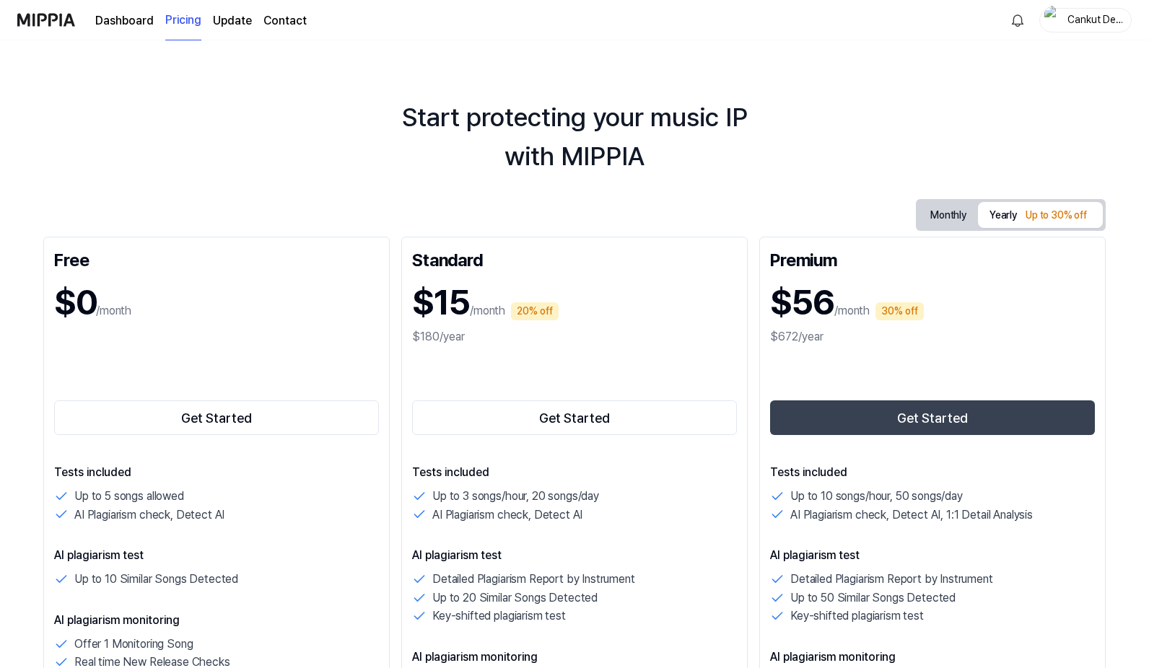
click at [1054, 18] on img "button" at bounding box center [1053, 20] width 17 height 29
click at [228, 26] on link "Update" at bounding box center [232, 20] width 39 height 17
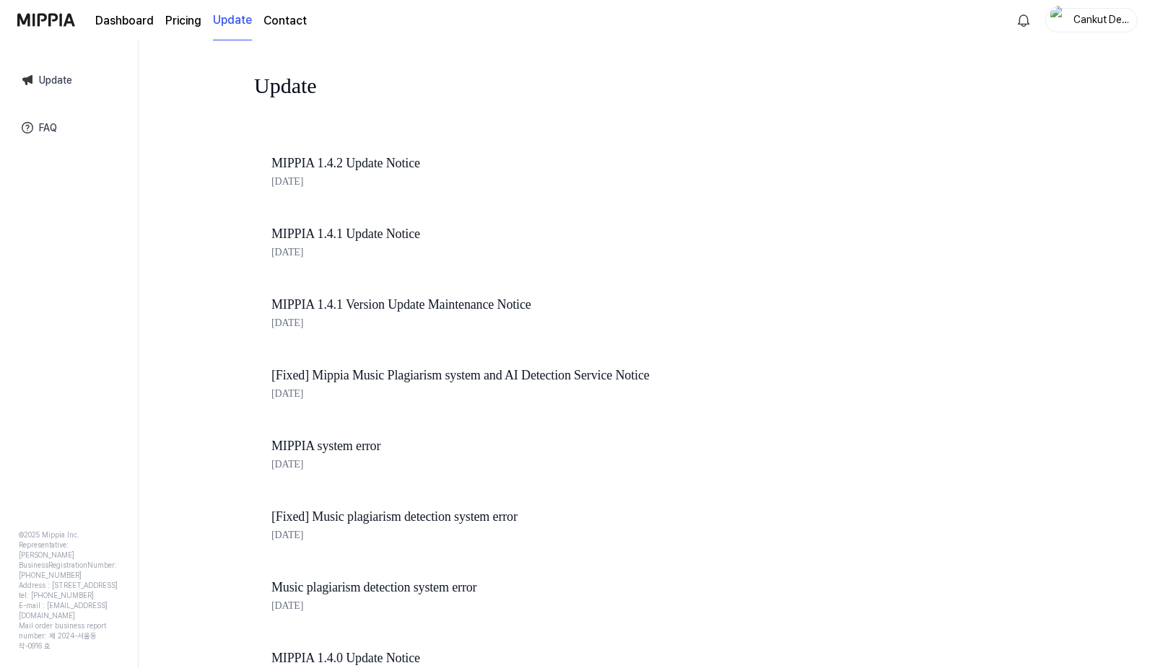
click at [188, 27] on page\) "Pricing" at bounding box center [183, 20] width 36 height 17
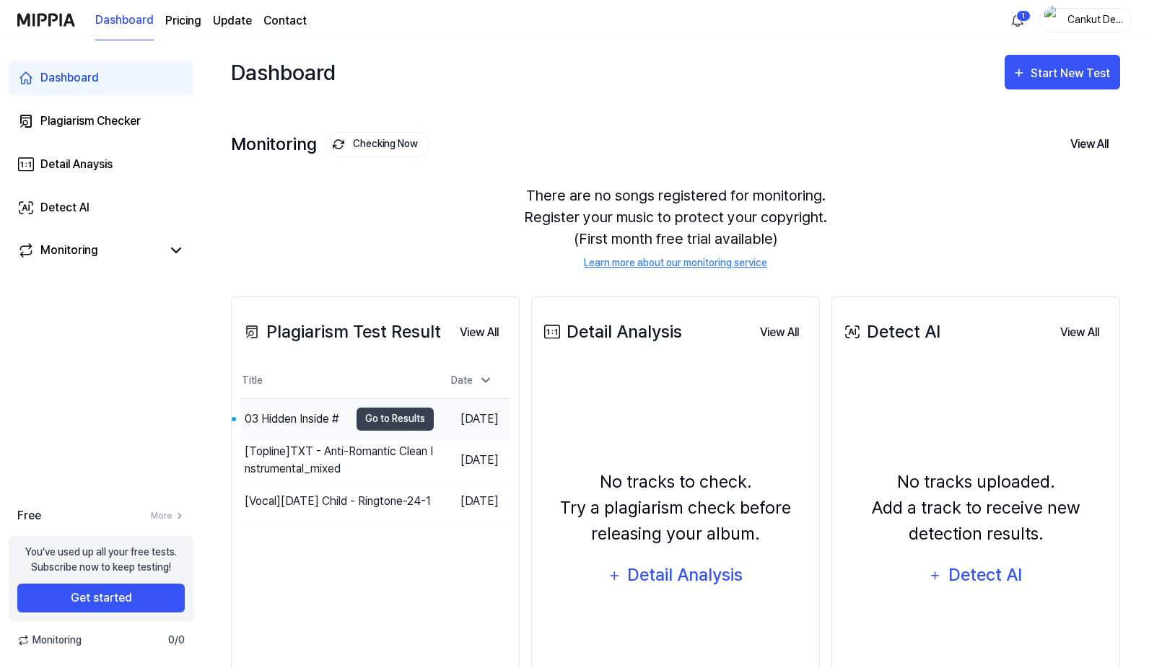
click at [321, 420] on div "03 Hidden Inside #" at bounding box center [292, 419] width 95 height 17
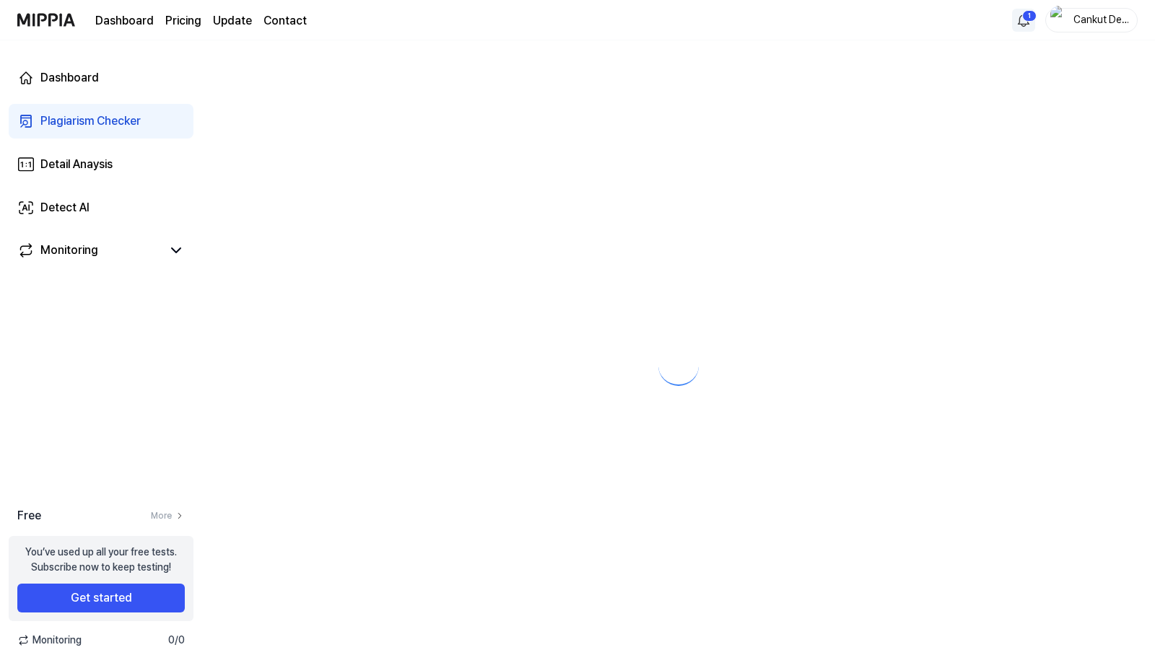
click at [1024, 12] on html "Dashboard Pricing Update Contact 1 Cankut Deveci Dashboard Plagiarism Checker D…" at bounding box center [577, 334] width 1155 height 668
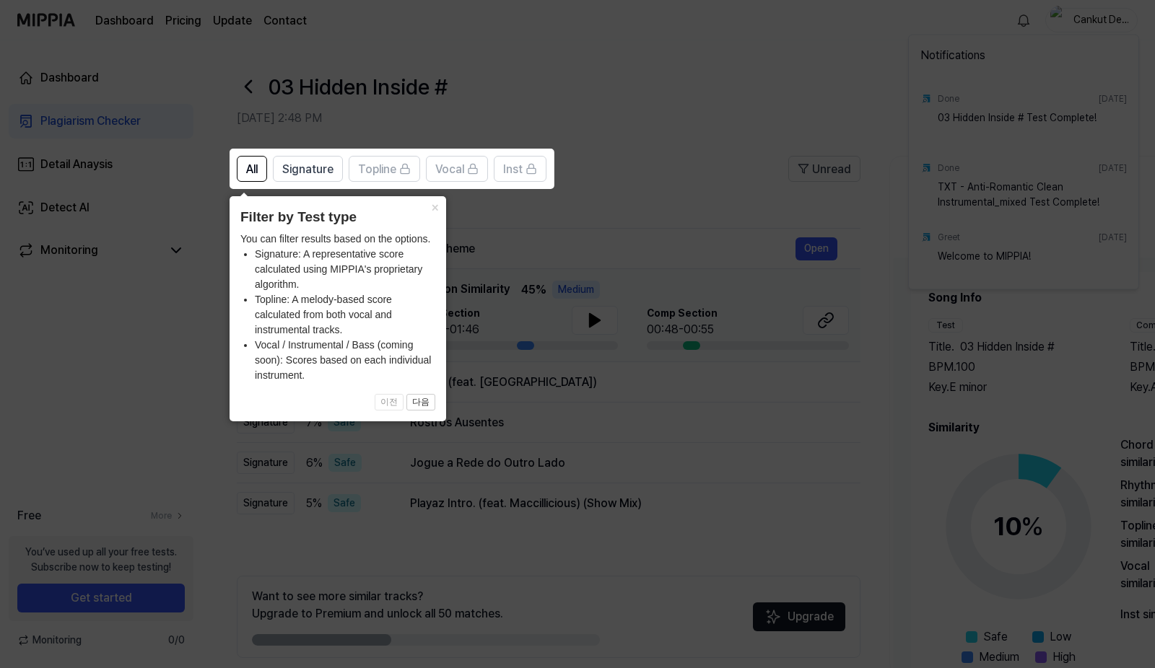
click at [629, 141] on icon at bounding box center [577, 334] width 1155 height 668
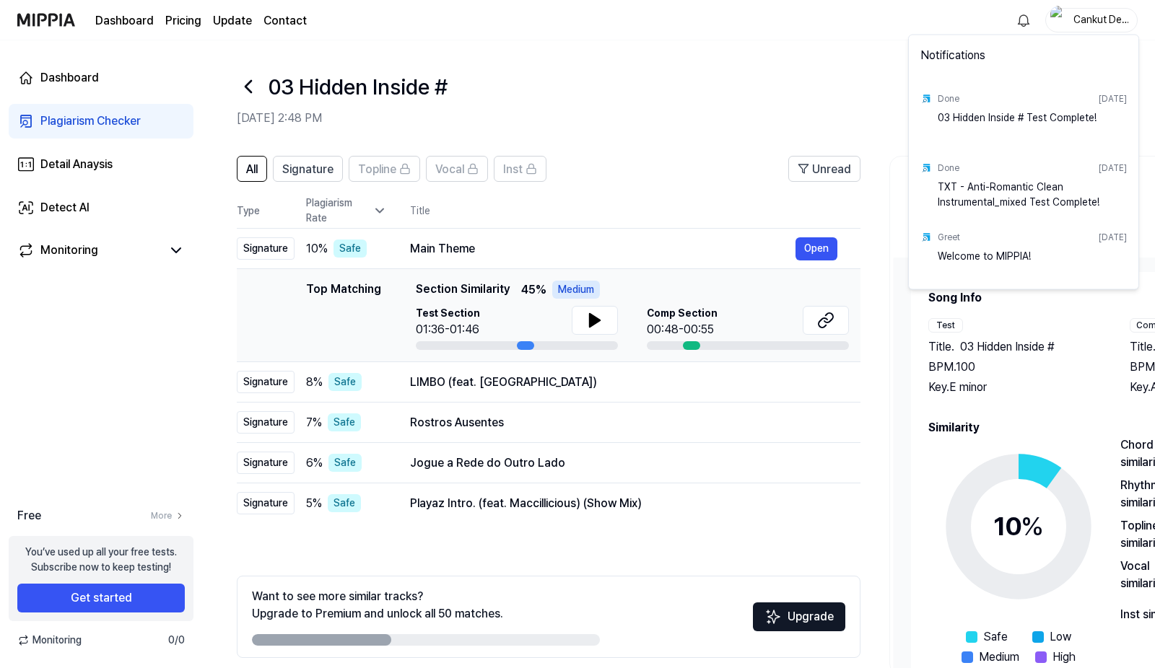
click at [463, 253] on html "Dashboard Pricing Update Contact Cankut Deveci Dashboard Plagiarism Checker Det…" at bounding box center [577, 334] width 1155 height 668
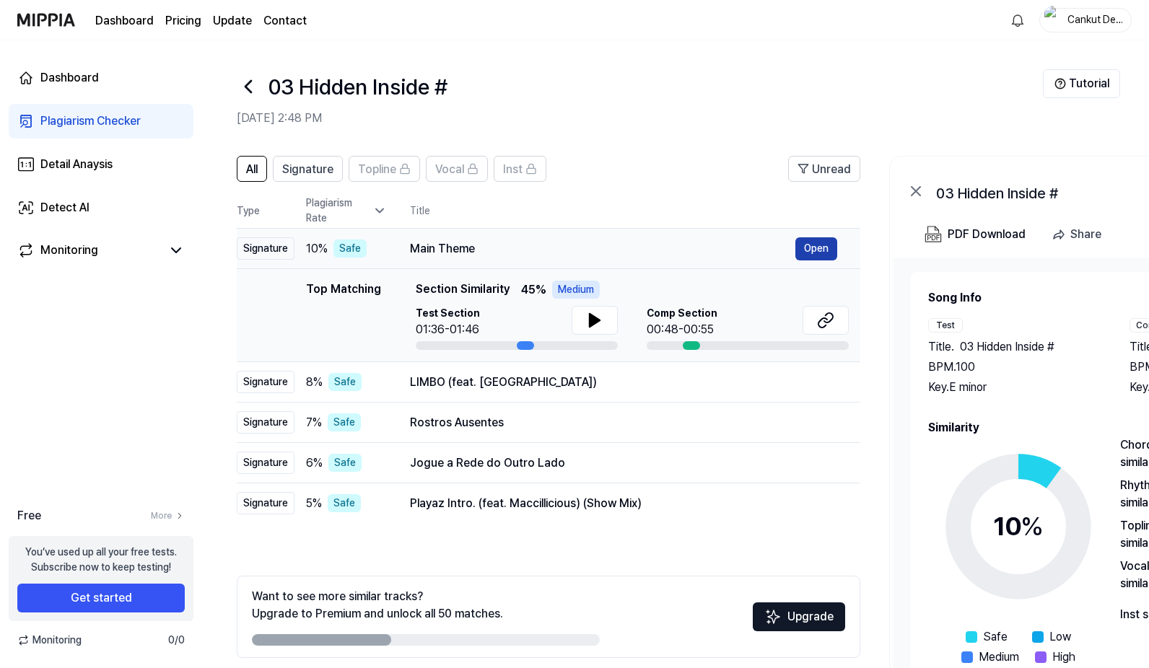
click at [817, 250] on button "Open" at bounding box center [816, 248] width 42 height 23
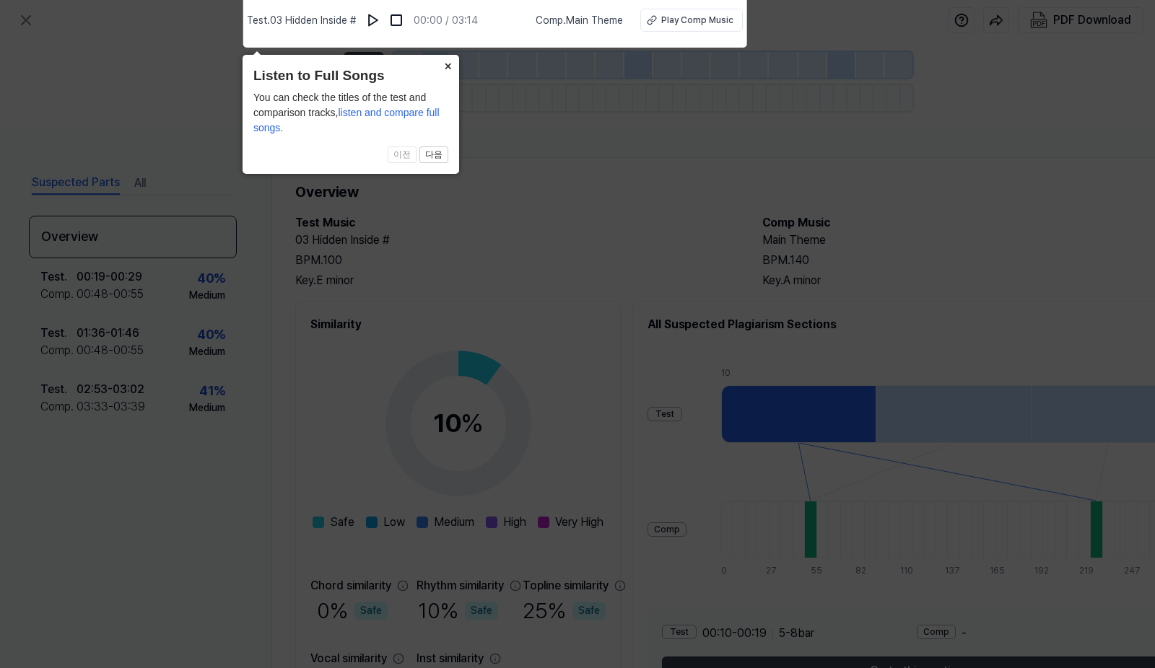
click at [443, 69] on button "×" at bounding box center [447, 65] width 23 height 20
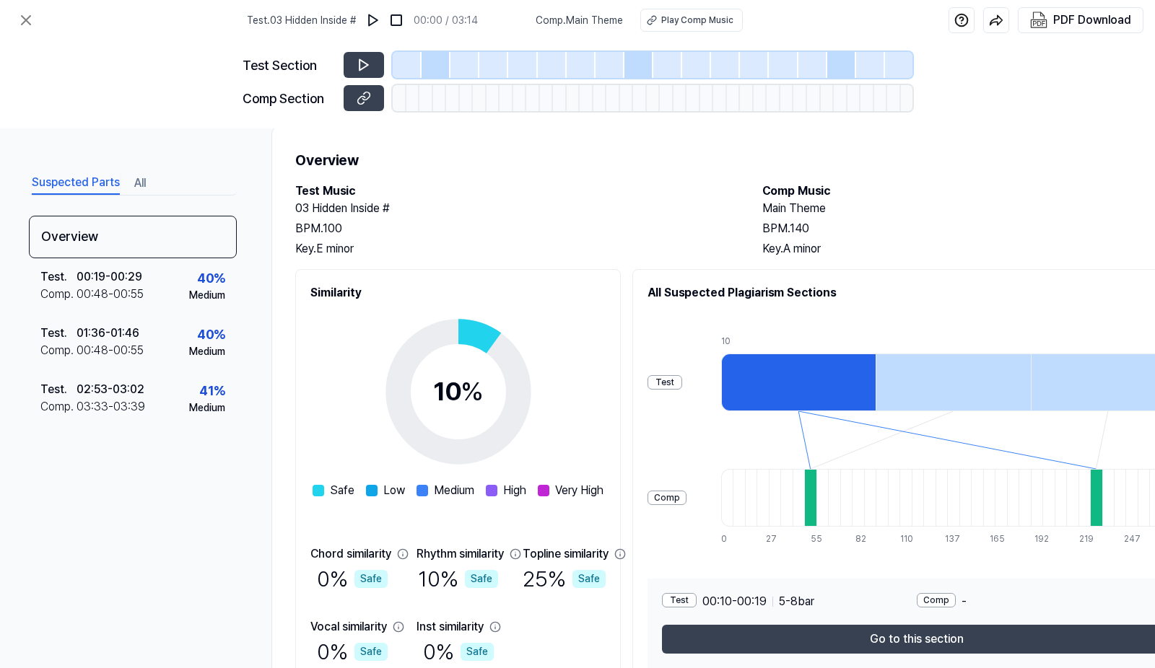
scroll to position [105, 0]
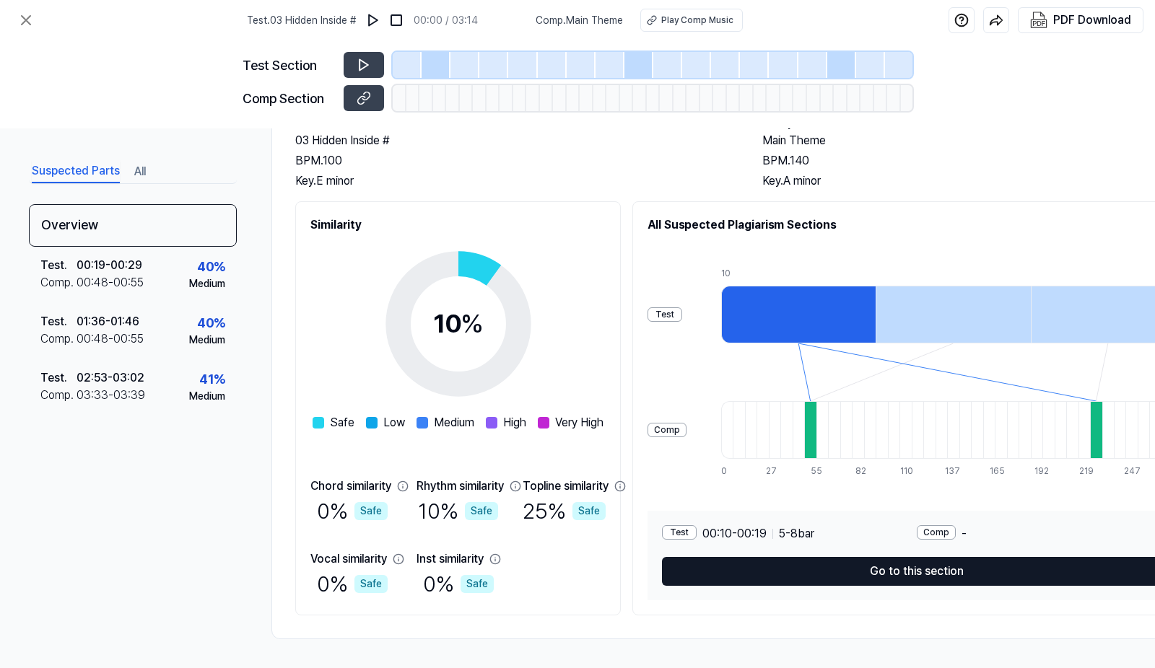
click at [828, 558] on button "Go to this section" at bounding box center [916, 571] width 509 height 29
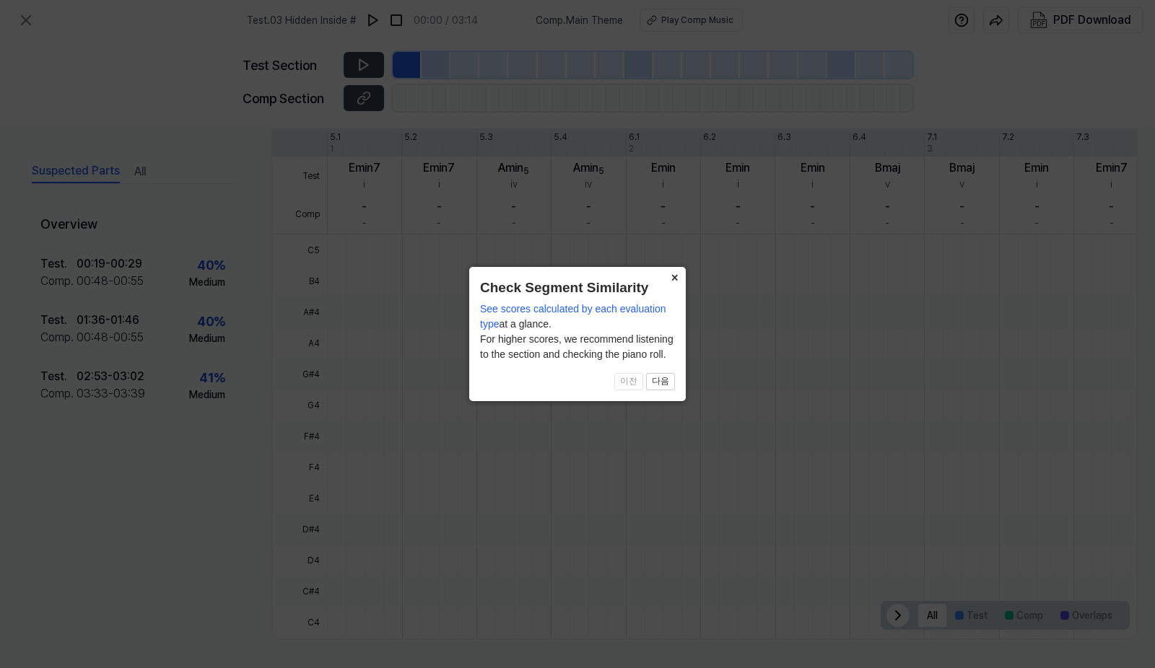
click at [676, 275] on button "×" at bounding box center [674, 277] width 23 height 20
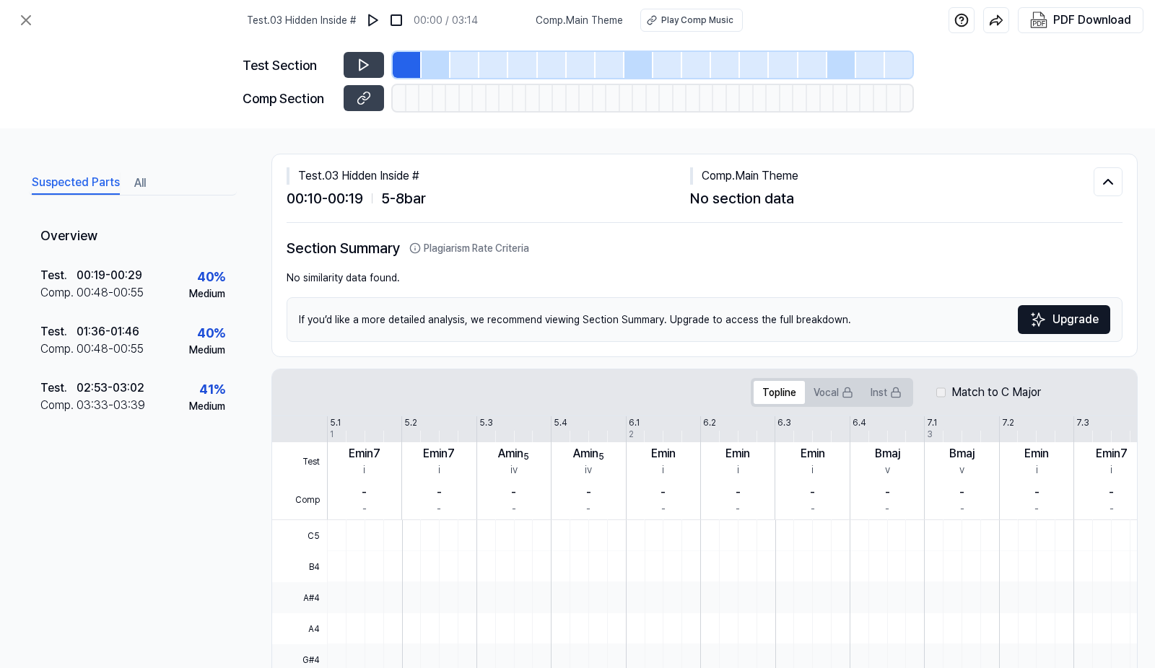
scroll to position [0, 0]
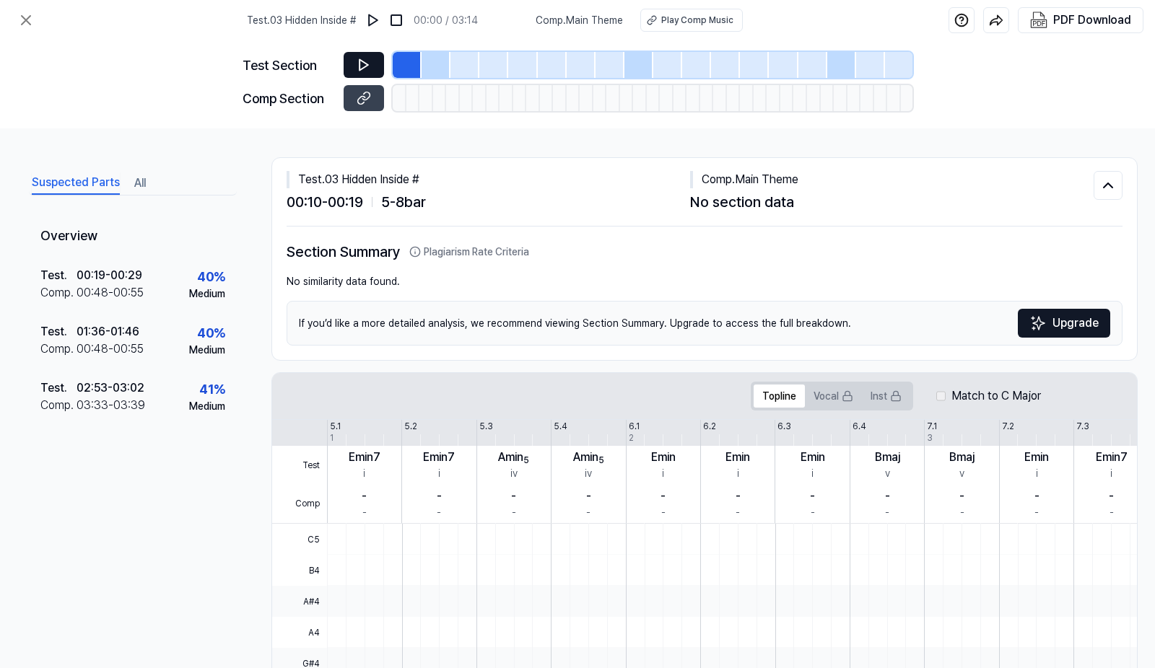
click at [369, 69] on icon at bounding box center [364, 65] width 14 height 14
click at [372, 100] on button at bounding box center [364, 98] width 40 height 26
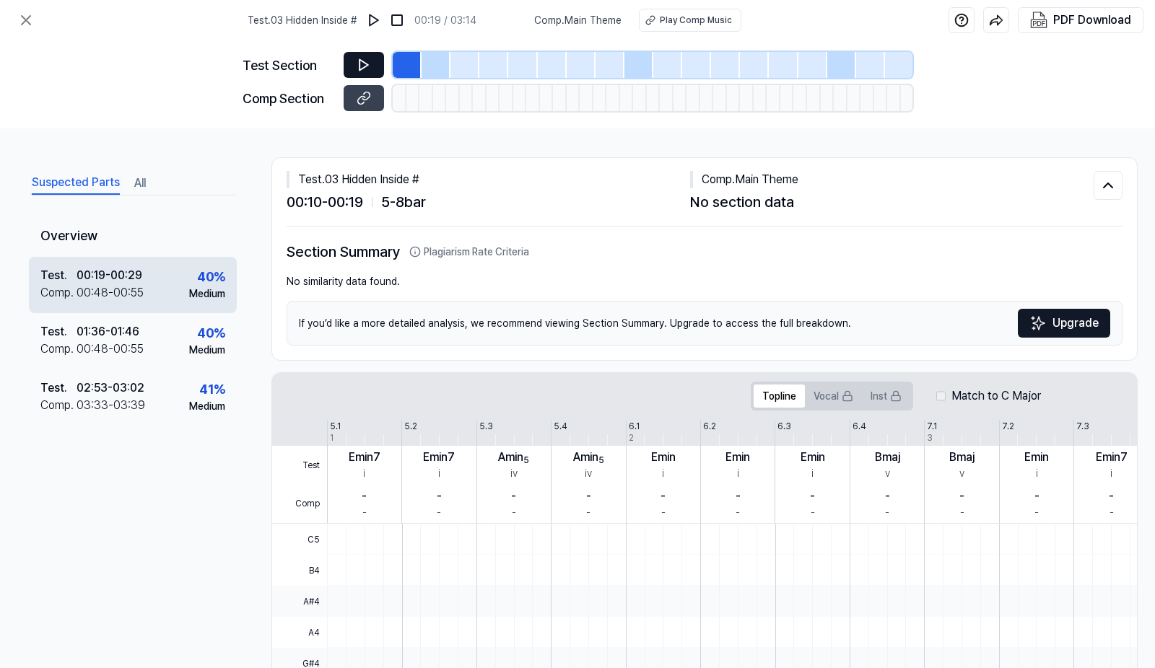
click at [128, 284] on div "00:48 - 00:55" at bounding box center [110, 292] width 67 height 17
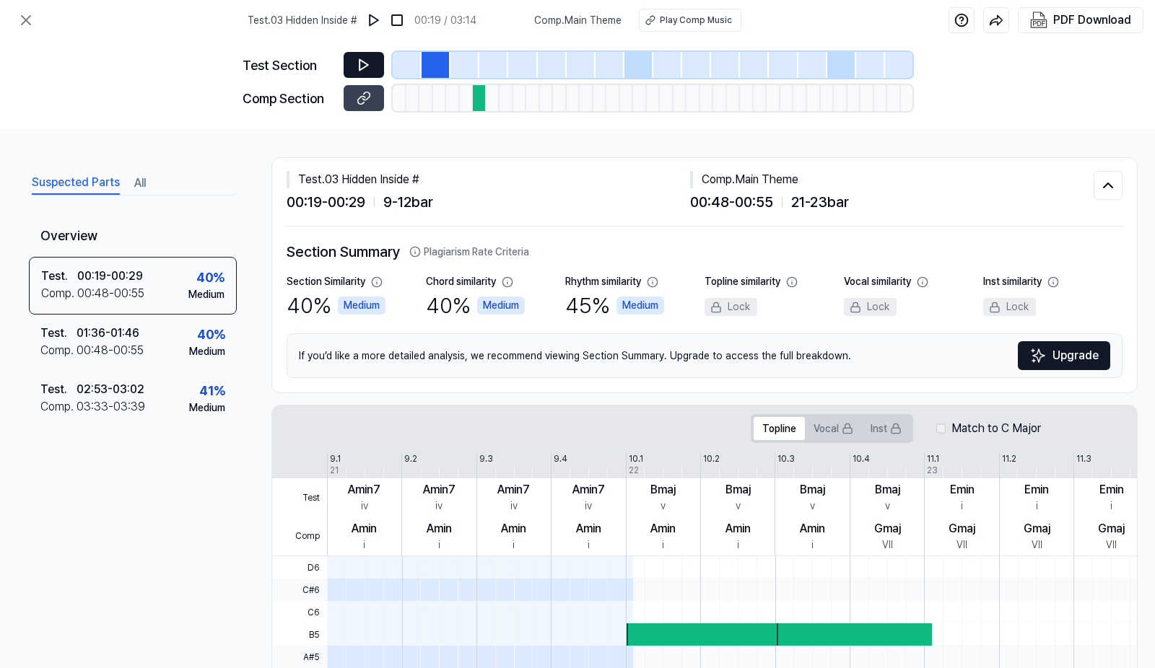
click at [434, 63] on div at bounding box center [436, 65] width 29 height 26
click at [371, 64] on button at bounding box center [364, 65] width 40 height 26
click at [385, 29] on button at bounding box center [373, 20] width 23 height 23
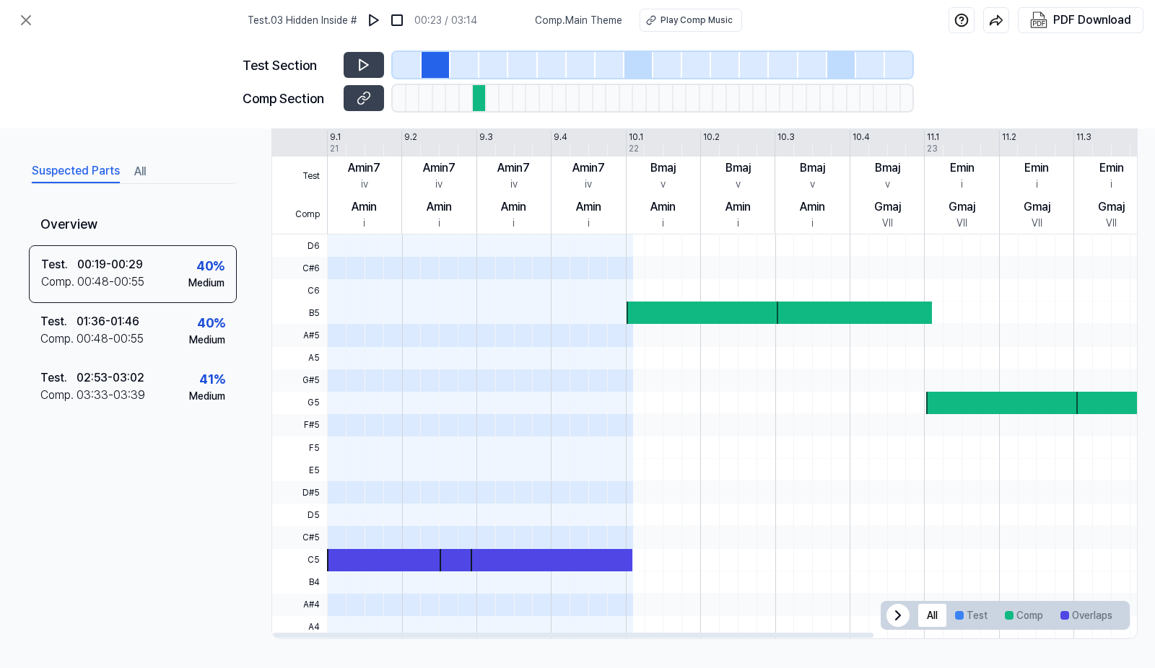
scroll to position [327, 0]
drag, startPoint x: 743, startPoint y: 141, endPoint x: 809, endPoint y: 255, distance: 131.4
click at [775, 202] on div "Test Comp 9.1 9.2 9.3 9.4 10.1 10.2 10.3 10.4 11.1 11.2 11.3 11.4 12.1 12.2 12.…" at bounding box center [895, 183] width 1247 height 104
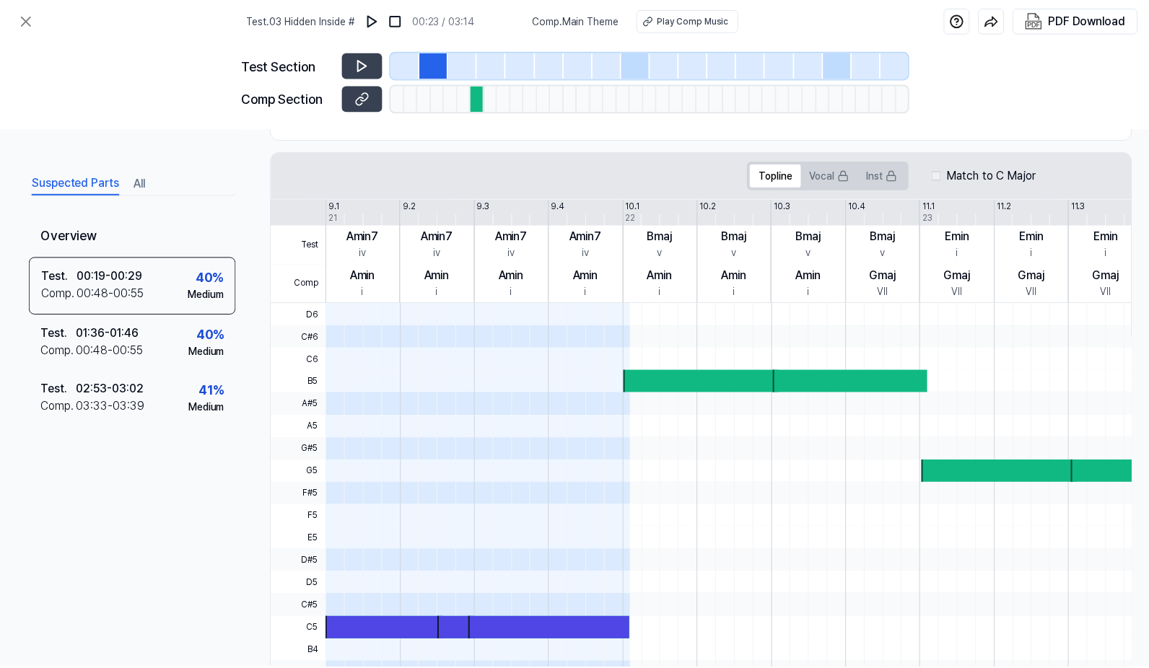
scroll to position [255, 0]
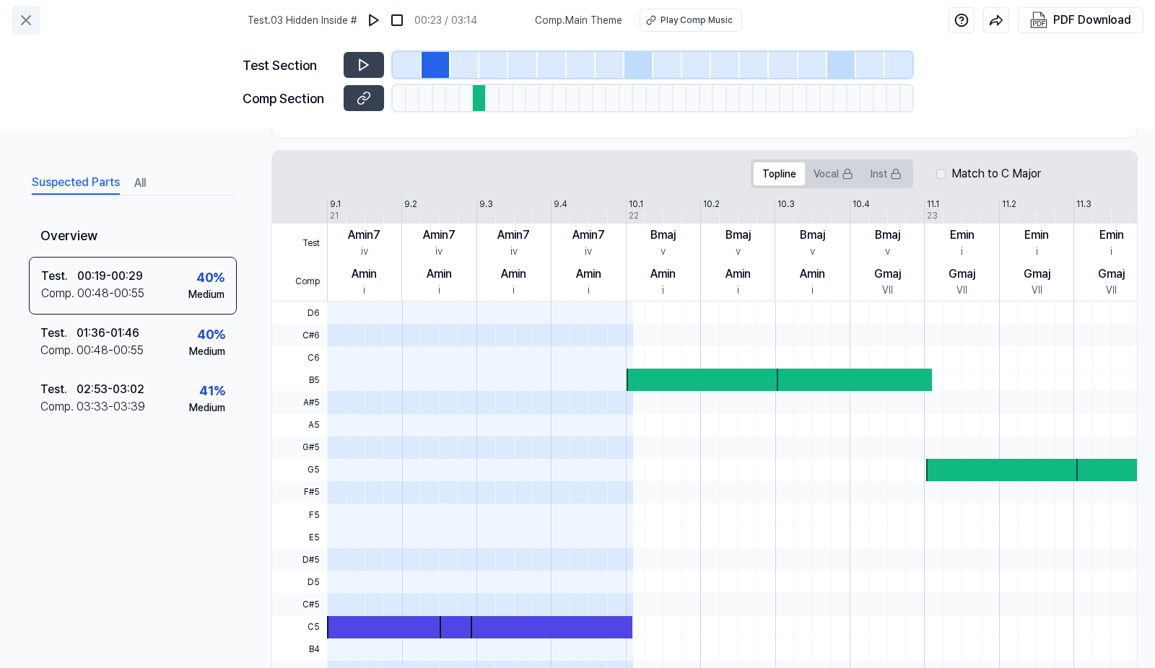
click at [25, 12] on icon at bounding box center [25, 20] width 17 height 17
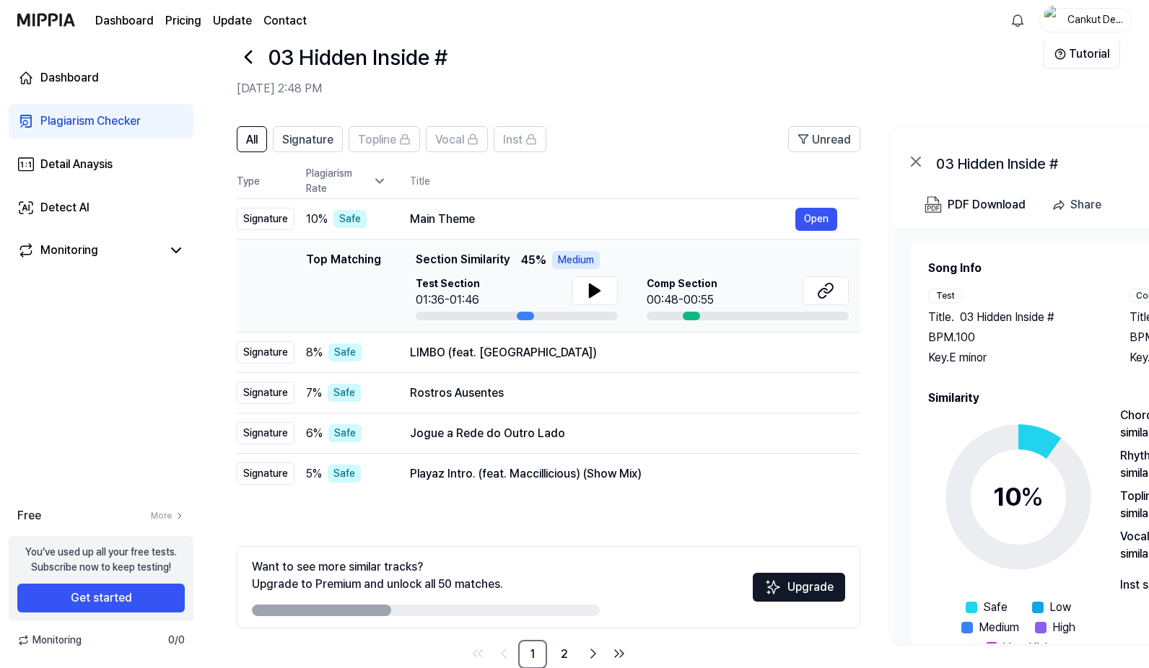
scroll to position [59, 0]
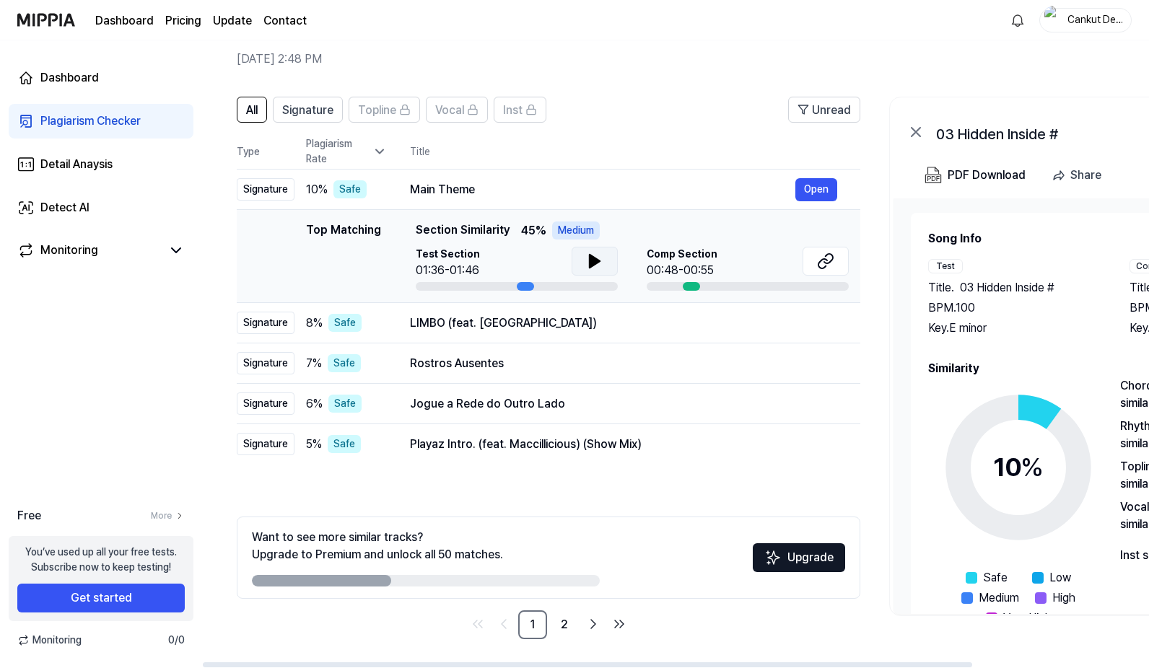
click at [593, 259] on icon at bounding box center [595, 261] width 10 height 13
click at [593, 259] on icon at bounding box center [594, 261] width 17 height 17
click at [593, 259] on icon at bounding box center [595, 261] width 10 height 13
click at [593, 259] on icon at bounding box center [594, 261] width 17 height 17
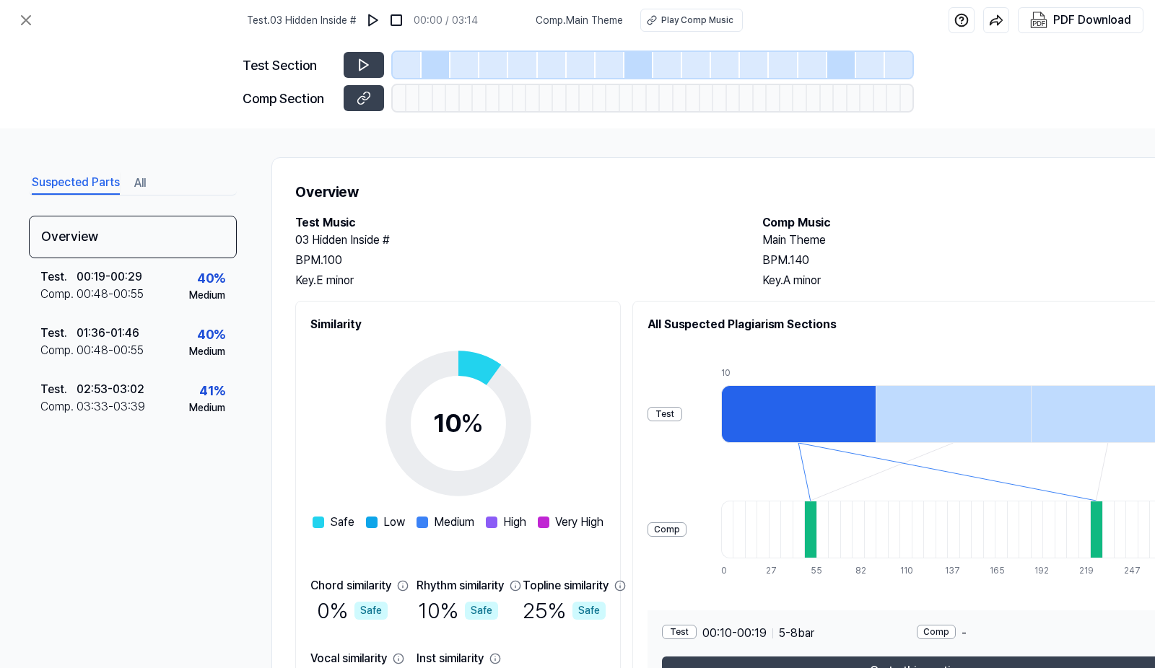
click at [424, 95] on div at bounding box center [426, 98] width 14 height 26
click at [372, 62] on button at bounding box center [364, 65] width 40 height 26
click at [359, 54] on button at bounding box center [364, 65] width 40 height 26
click at [423, 71] on div at bounding box center [436, 65] width 29 height 26
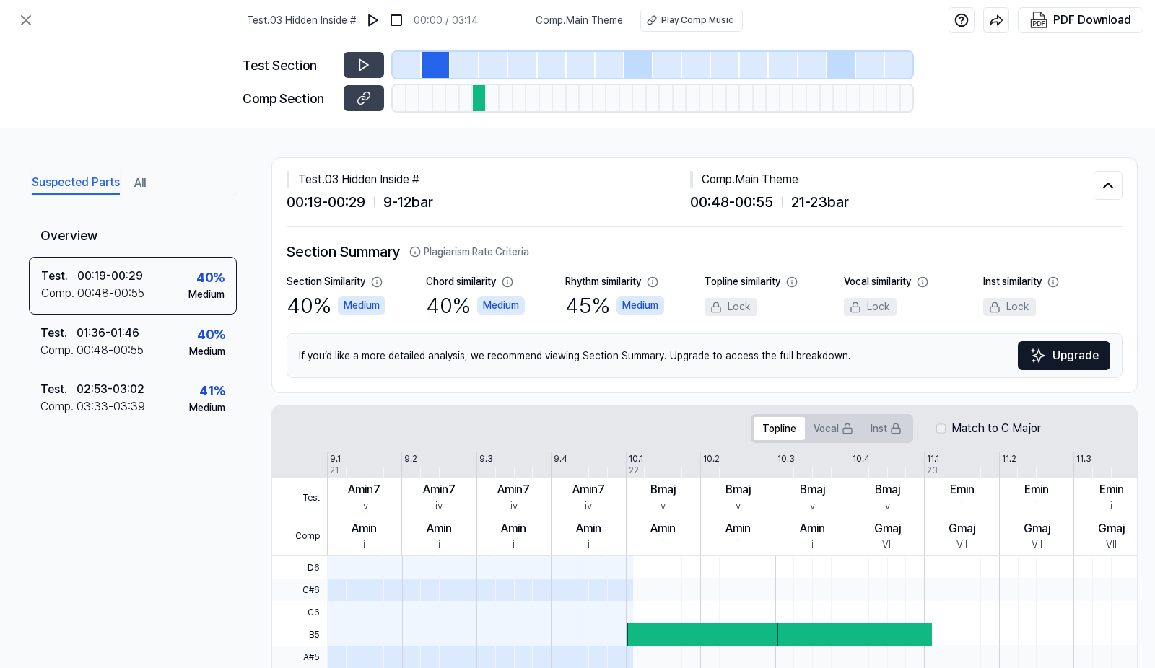
click at [478, 92] on div at bounding box center [480, 98] width 14 height 26
click at [366, 72] on button at bounding box center [364, 65] width 40 height 26
click at [25, 19] on icon at bounding box center [25, 20] width 17 height 17
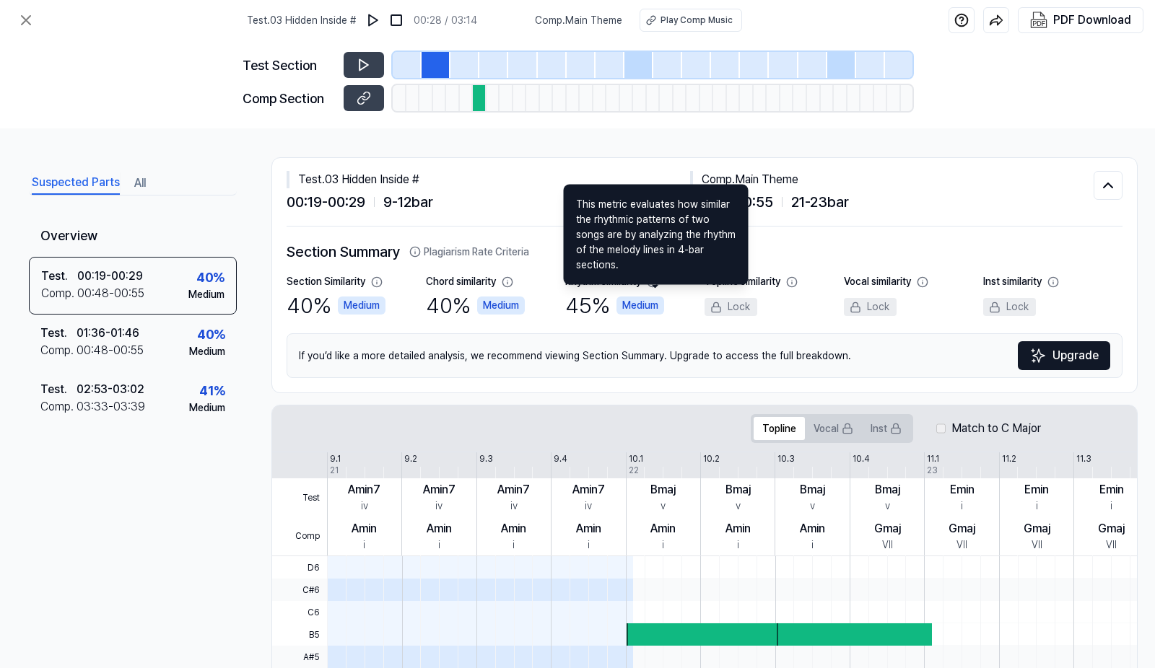
click at [648, 300] on div "Medium" at bounding box center [640, 306] width 48 height 18
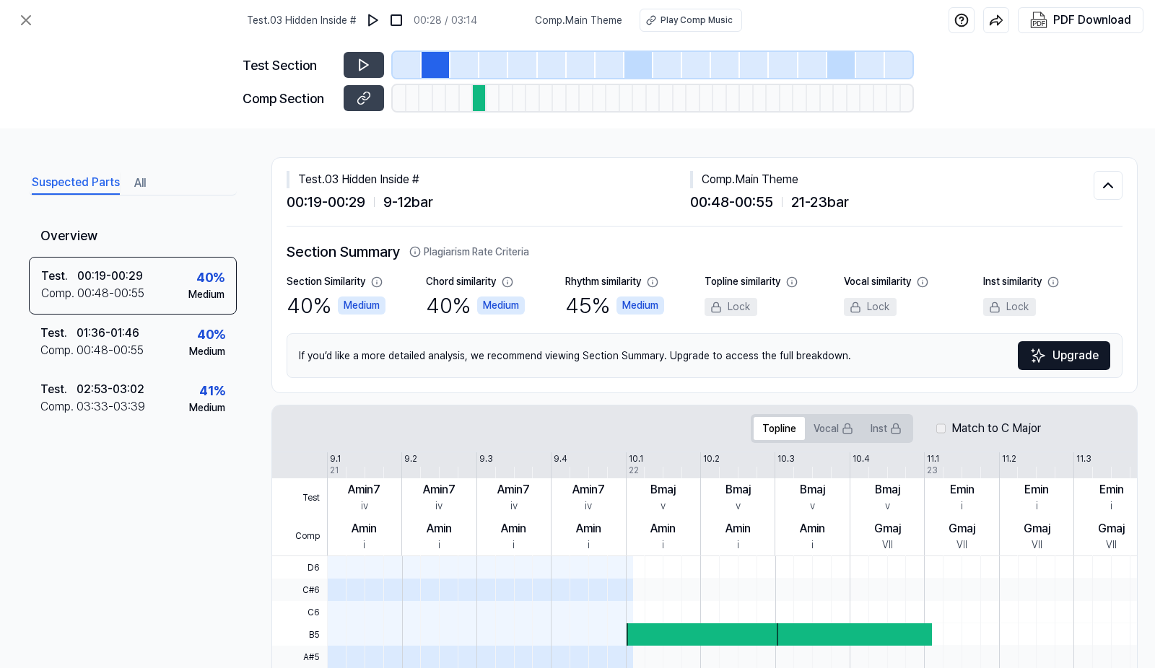
click at [642, 305] on div "Medium" at bounding box center [640, 306] width 48 height 18
click at [686, 18] on div "Play Comp Music" at bounding box center [697, 20] width 72 height 13
